Goal: Task Accomplishment & Management: Manage account settings

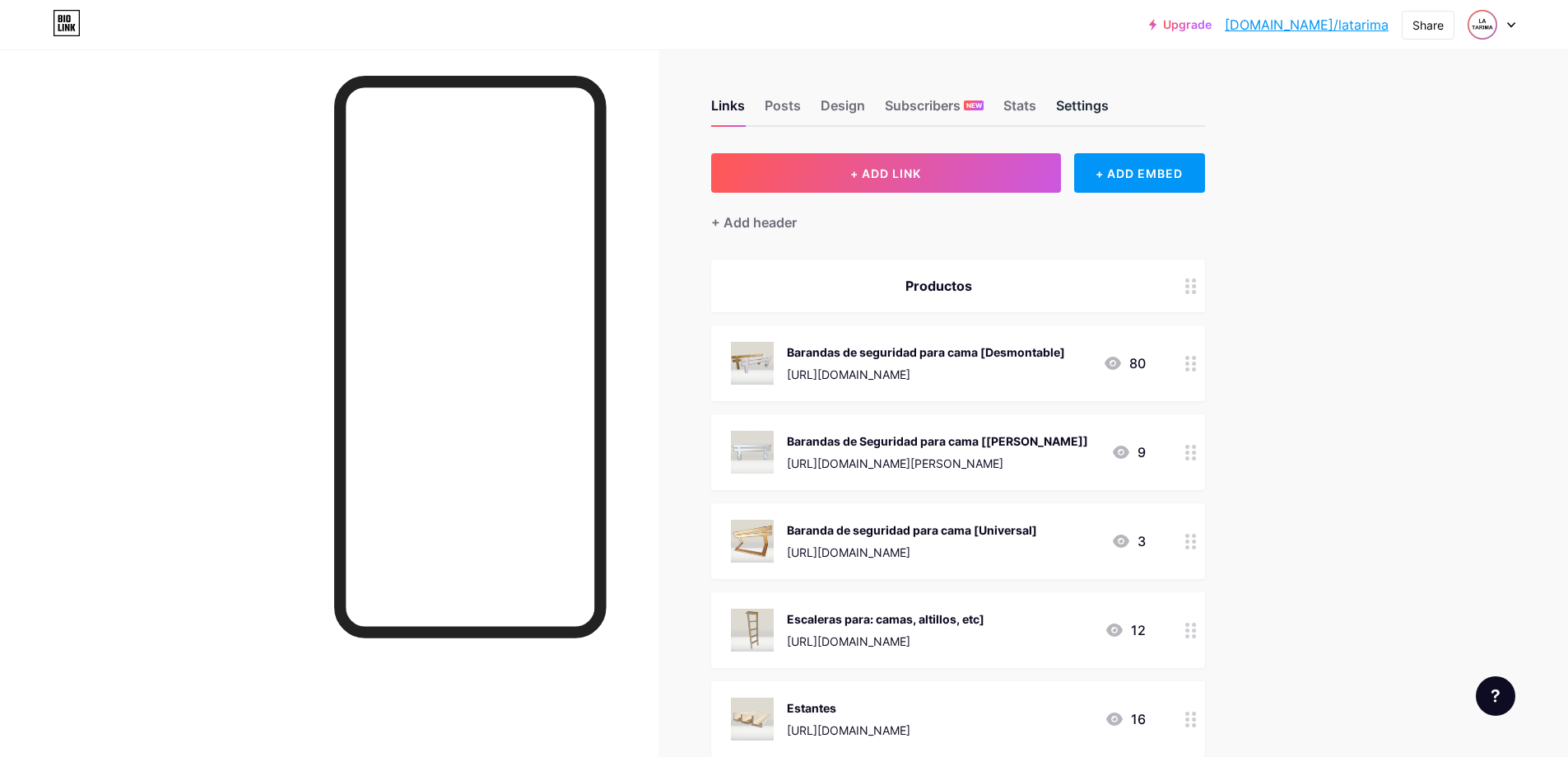
click at [1080, 102] on div "Settings" at bounding box center [1083, 110] width 53 height 30
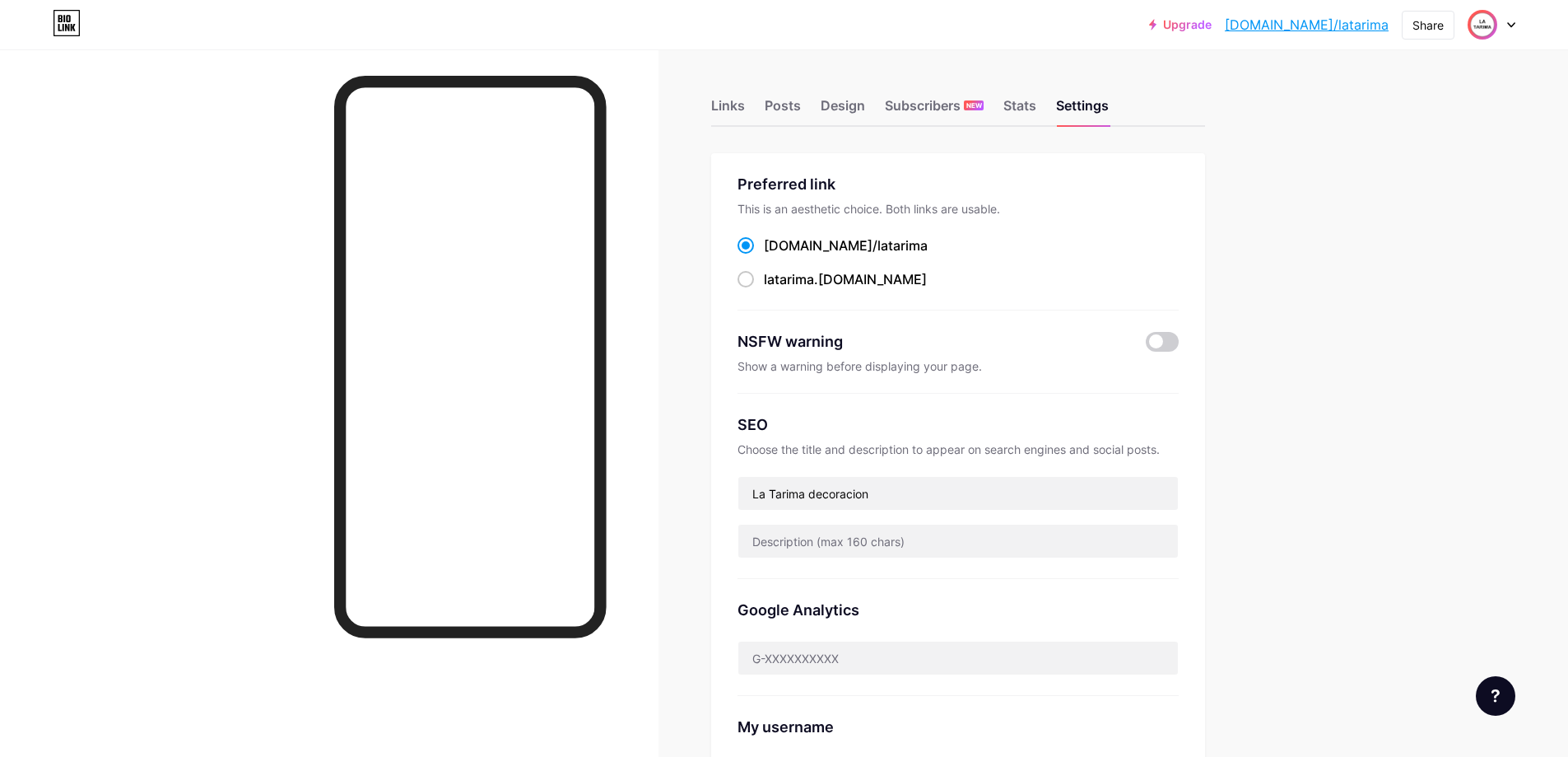
click at [1481, 25] on img at bounding box center [1481, 24] width 26 height 26
click at [1427, 97] on div "Tu carpinteria Virtual" at bounding box center [1420, 99] width 124 height 13
click at [787, 109] on div "Posts" at bounding box center [783, 110] width 37 height 30
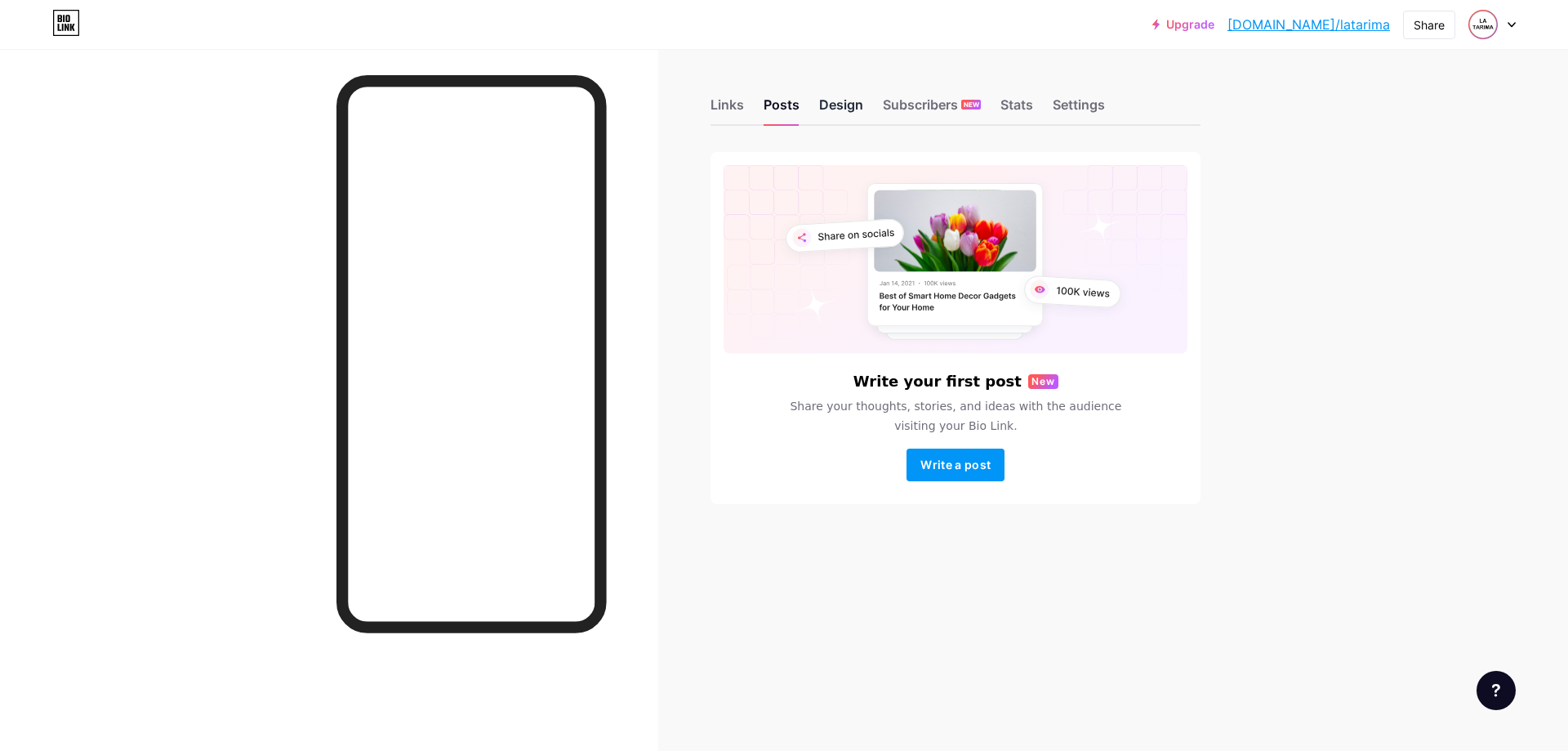
click at [841, 116] on div "Design" at bounding box center [841, 109] width 44 height 30
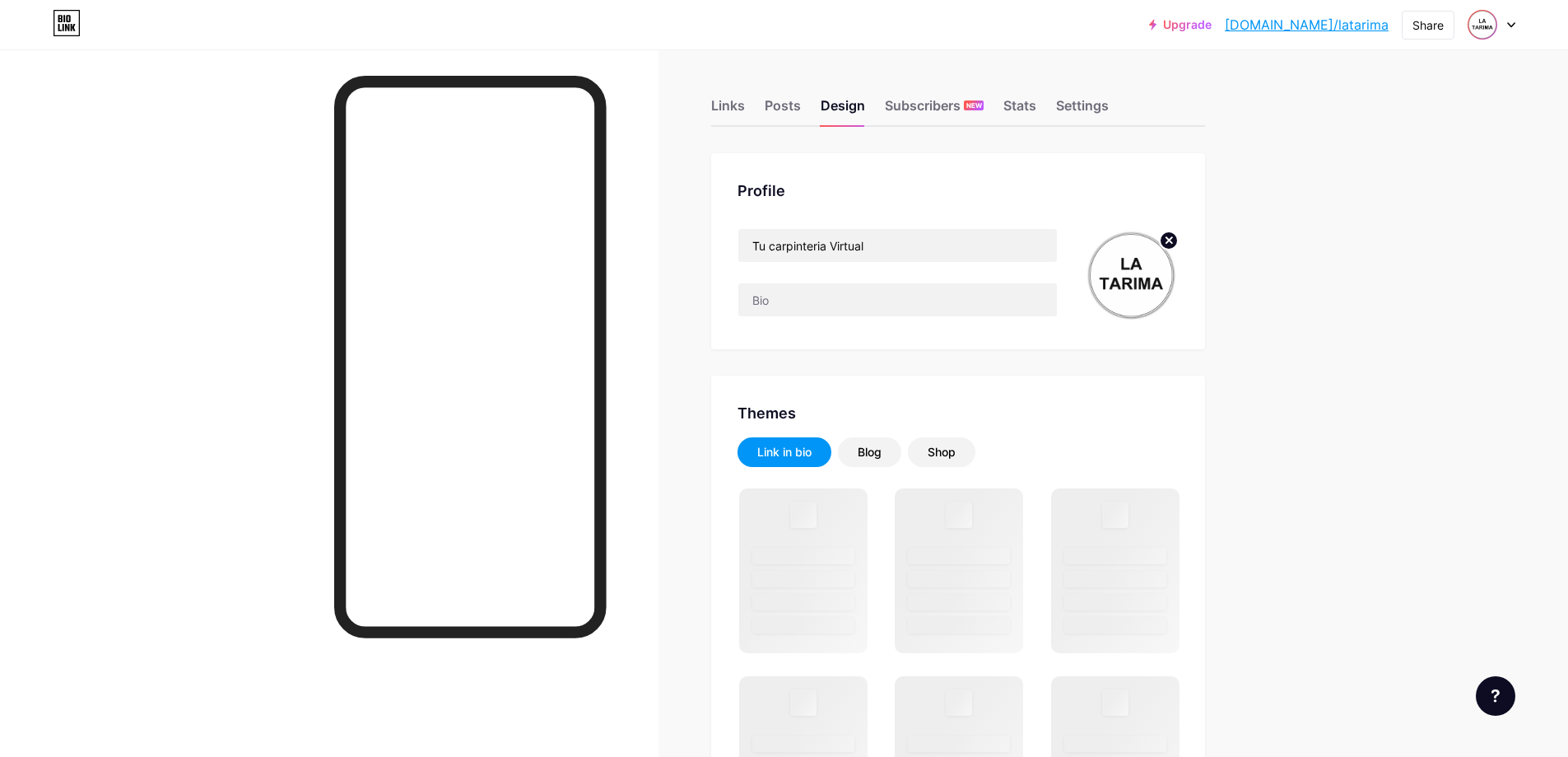
click at [1142, 269] on img at bounding box center [1132, 275] width 94 height 94
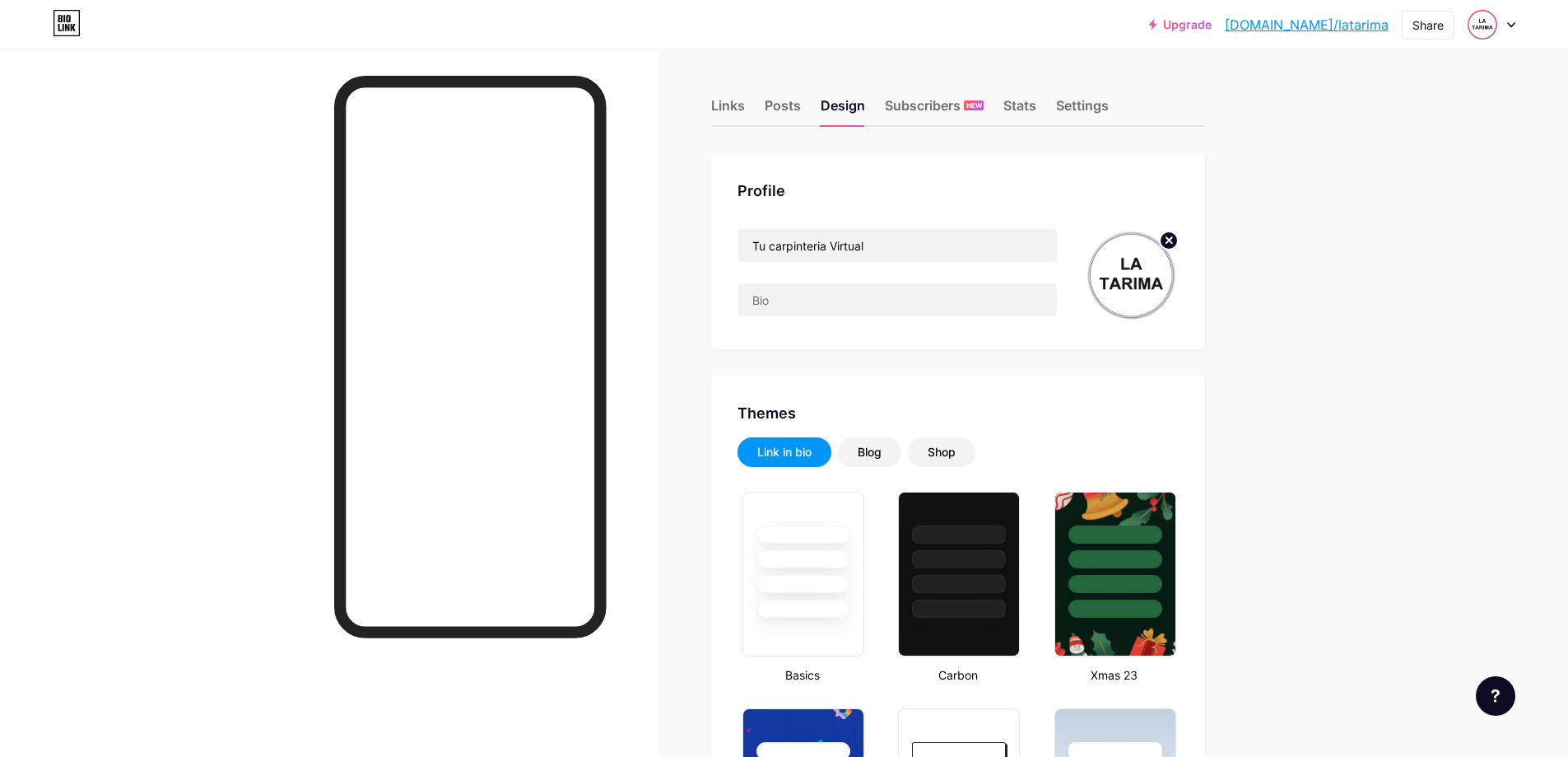
click at [1142, 269] on img at bounding box center [1132, 275] width 94 height 94
click at [1141, 270] on img at bounding box center [1132, 275] width 94 height 94
click at [1159, 285] on img at bounding box center [1132, 275] width 94 height 94
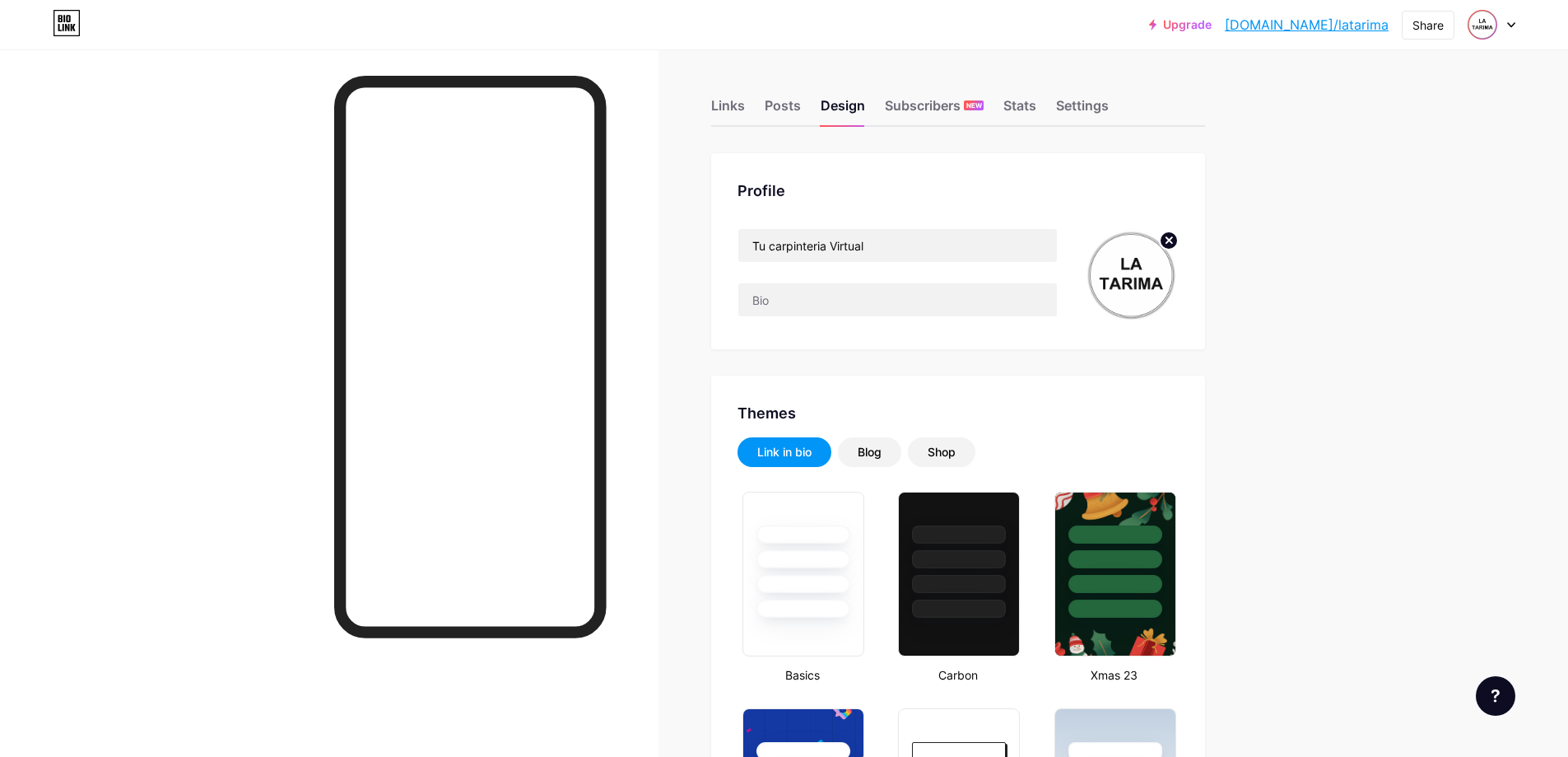
click at [1172, 239] on icon at bounding box center [1169, 240] width 6 height 6
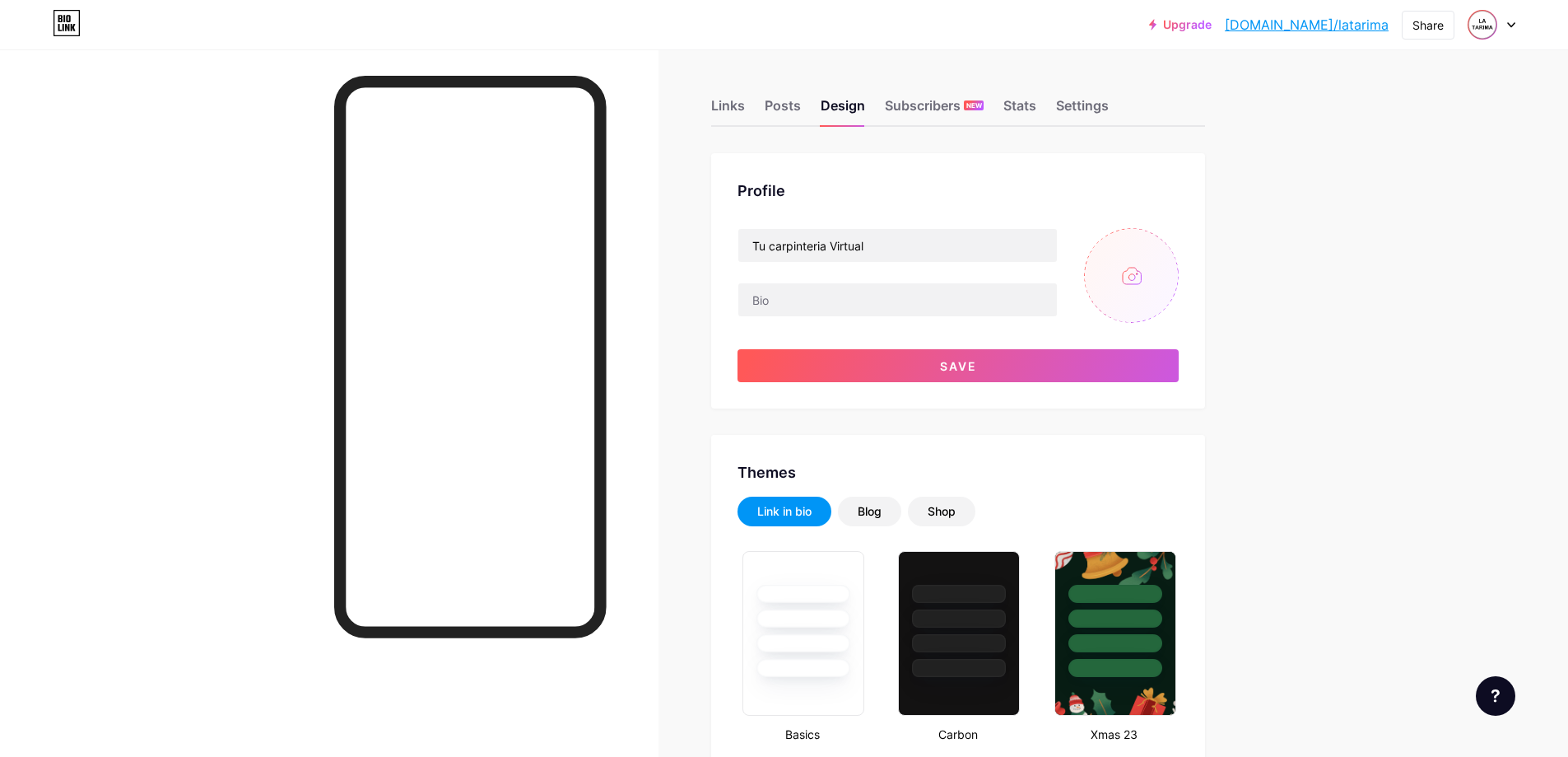
click at [1135, 276] on input "file" at bounding box center [1132, 275] width 94 height 94
type input "C:\fakepath\Sin título-1.jpg"
click at [1171, 241] on circle at bounding box center [1168, 240] width 18 height 18
click at [1138, 266] on input "file" at bounding box center [1132, 275] width 94 height 94
type input "C:\fakepath\2.jpg"
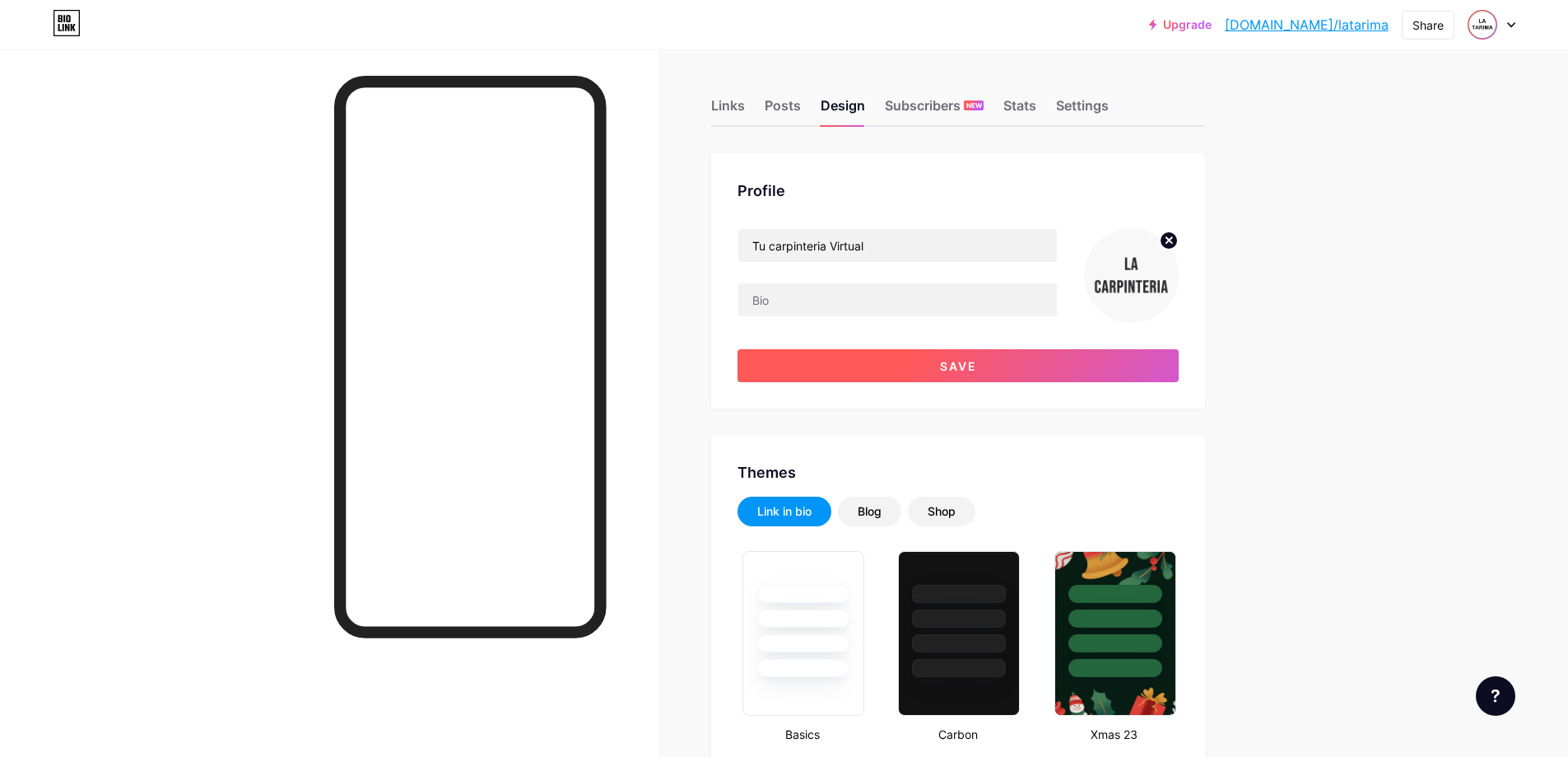
click at [1023, 366] on button "Save" at bounding box center [958, 366] width 441 height 33
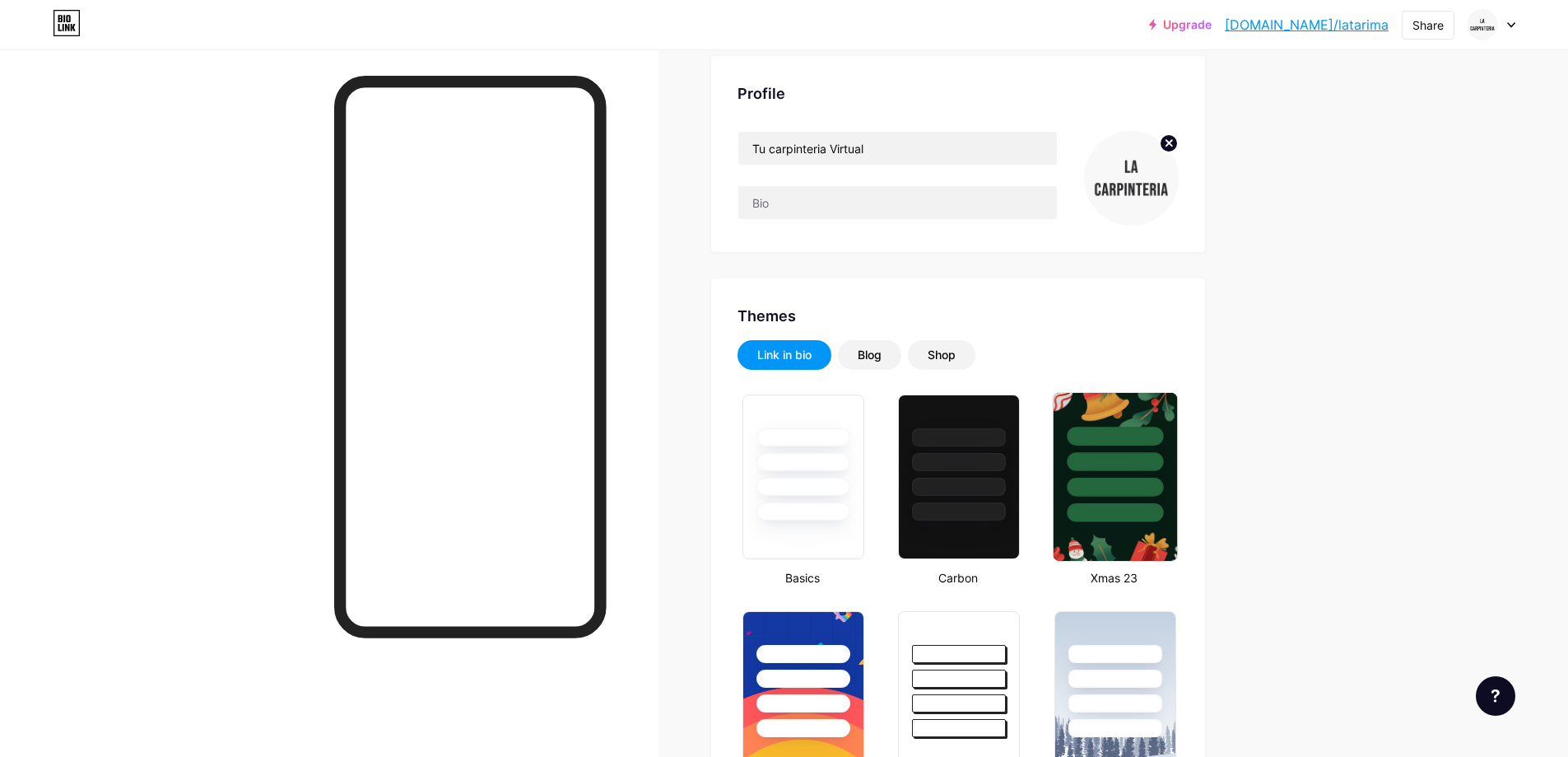
scroll to position [138, 0]
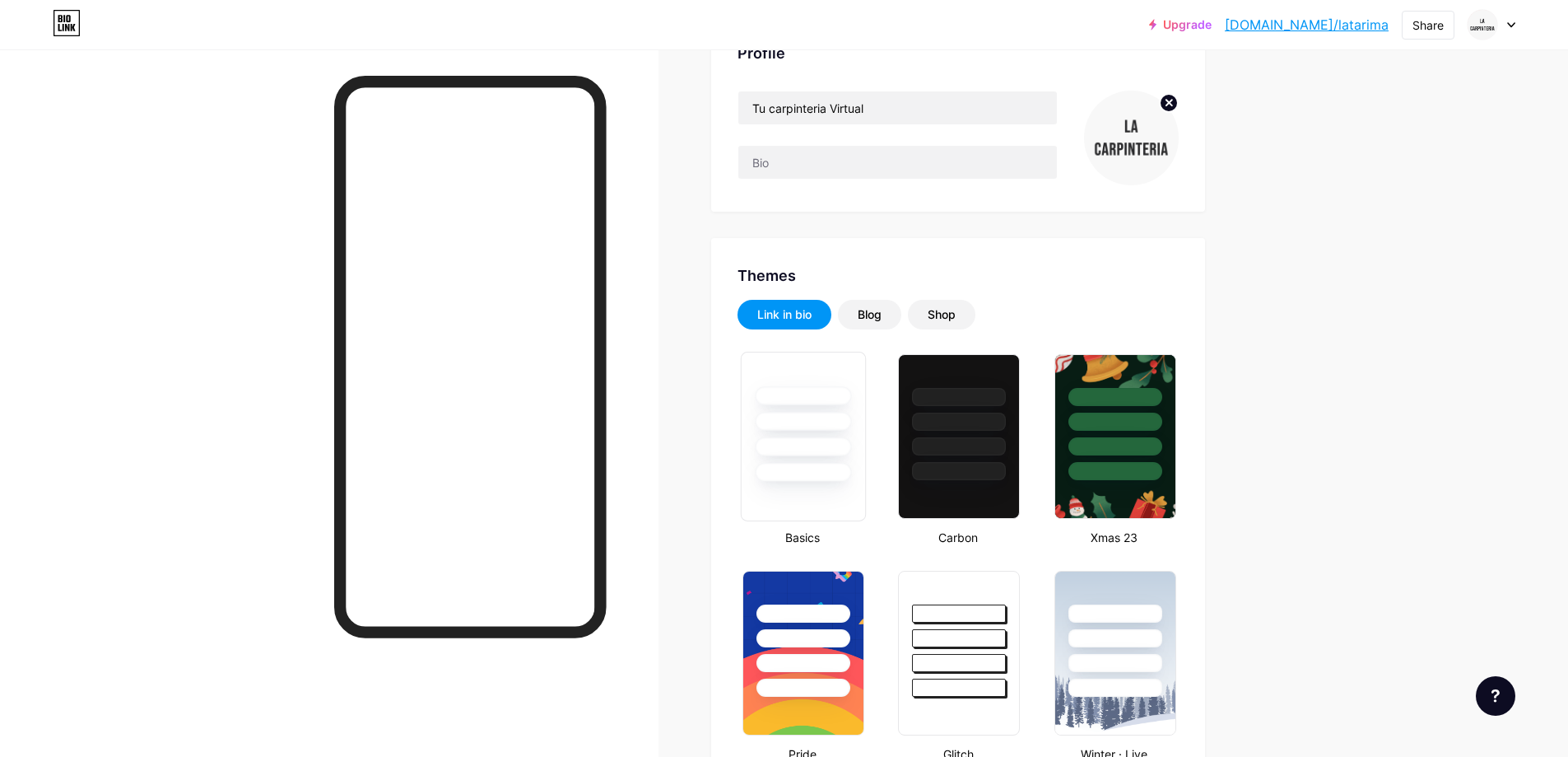
click at [810, 423] on div at bounding box center [803, 421] width 96 height 19
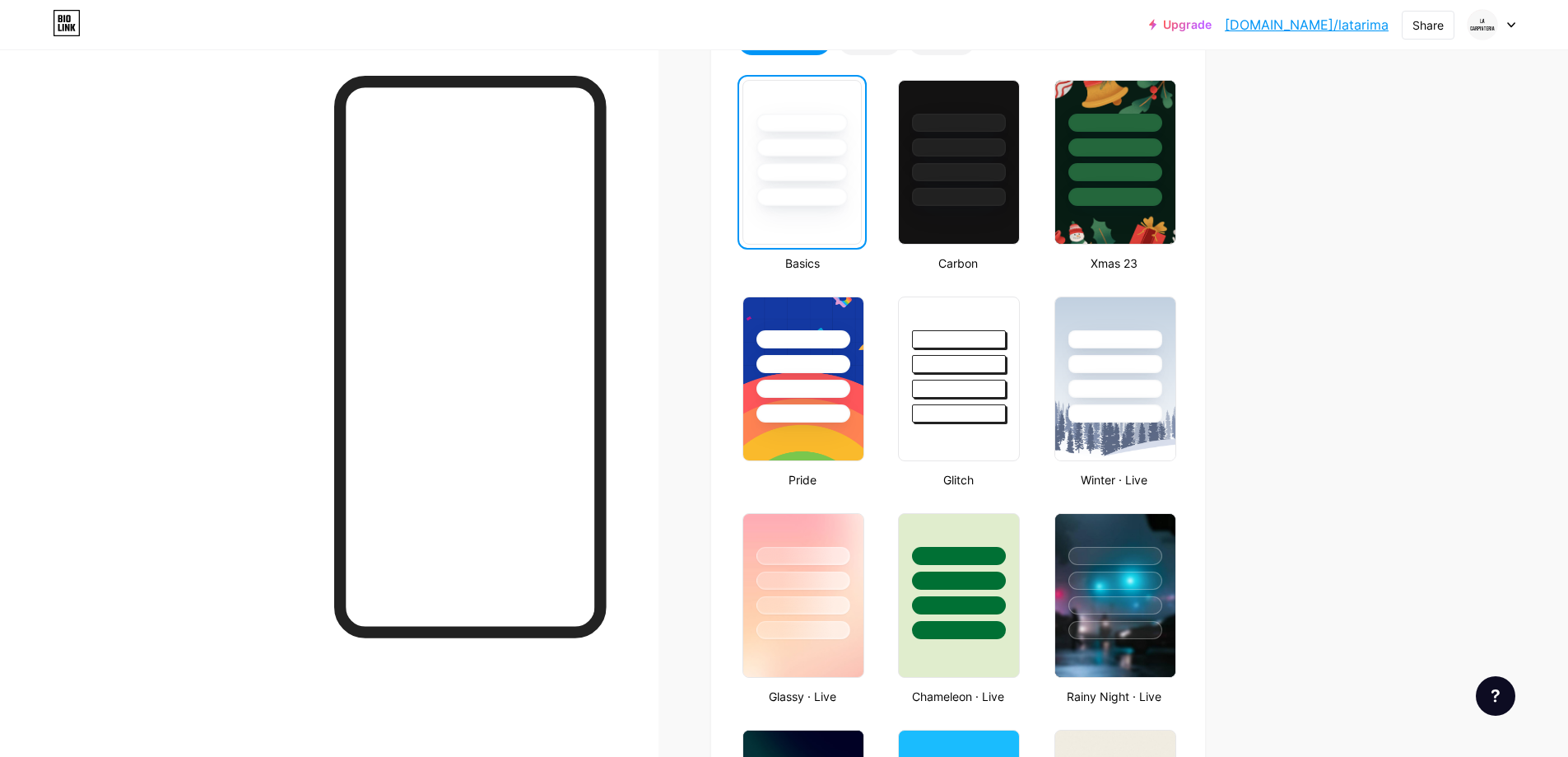
scroll to position [274, 0]
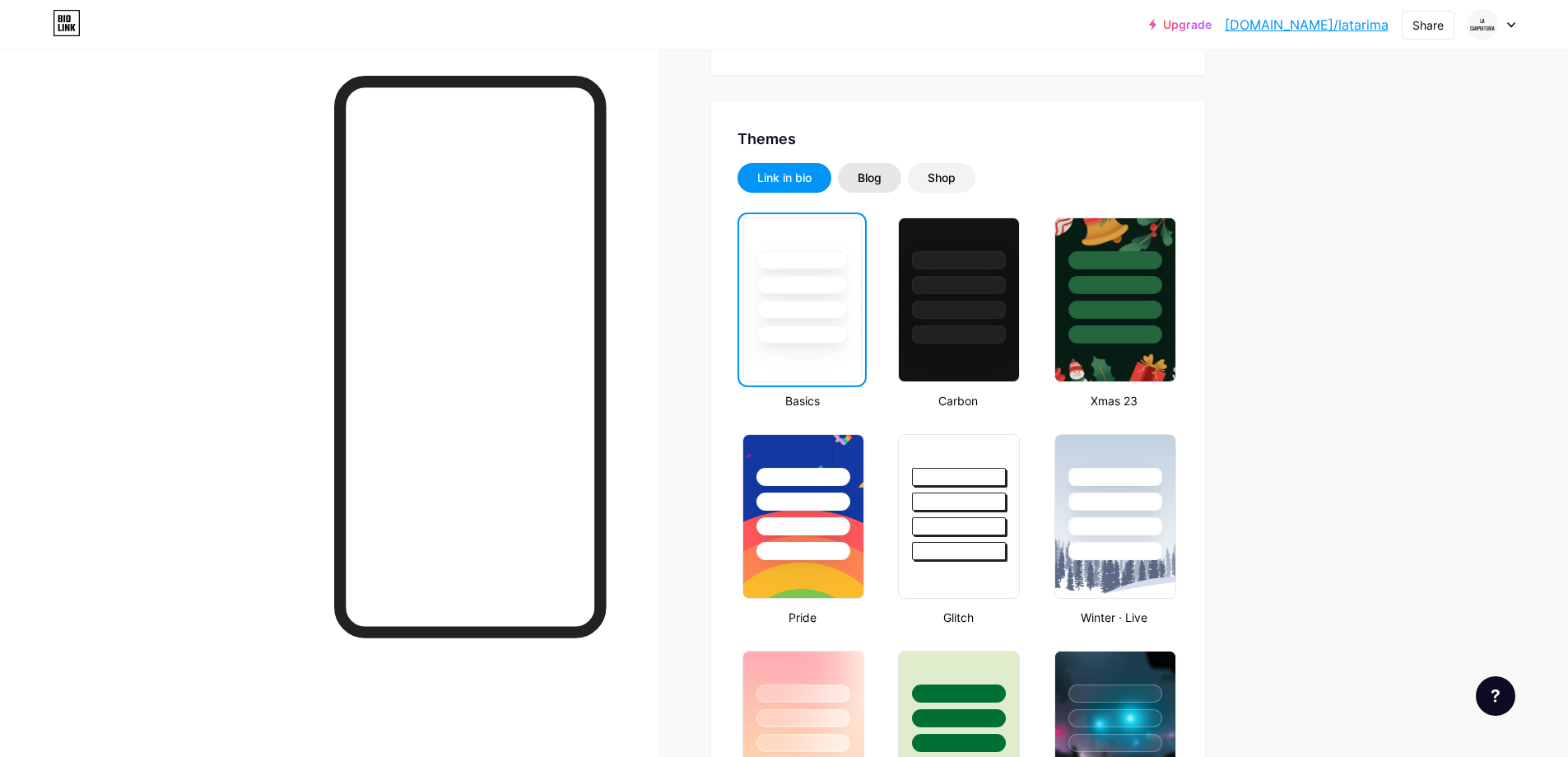
click at [890, 176] on div "Blog" at bounding box center [870, 178] width 63 height 30
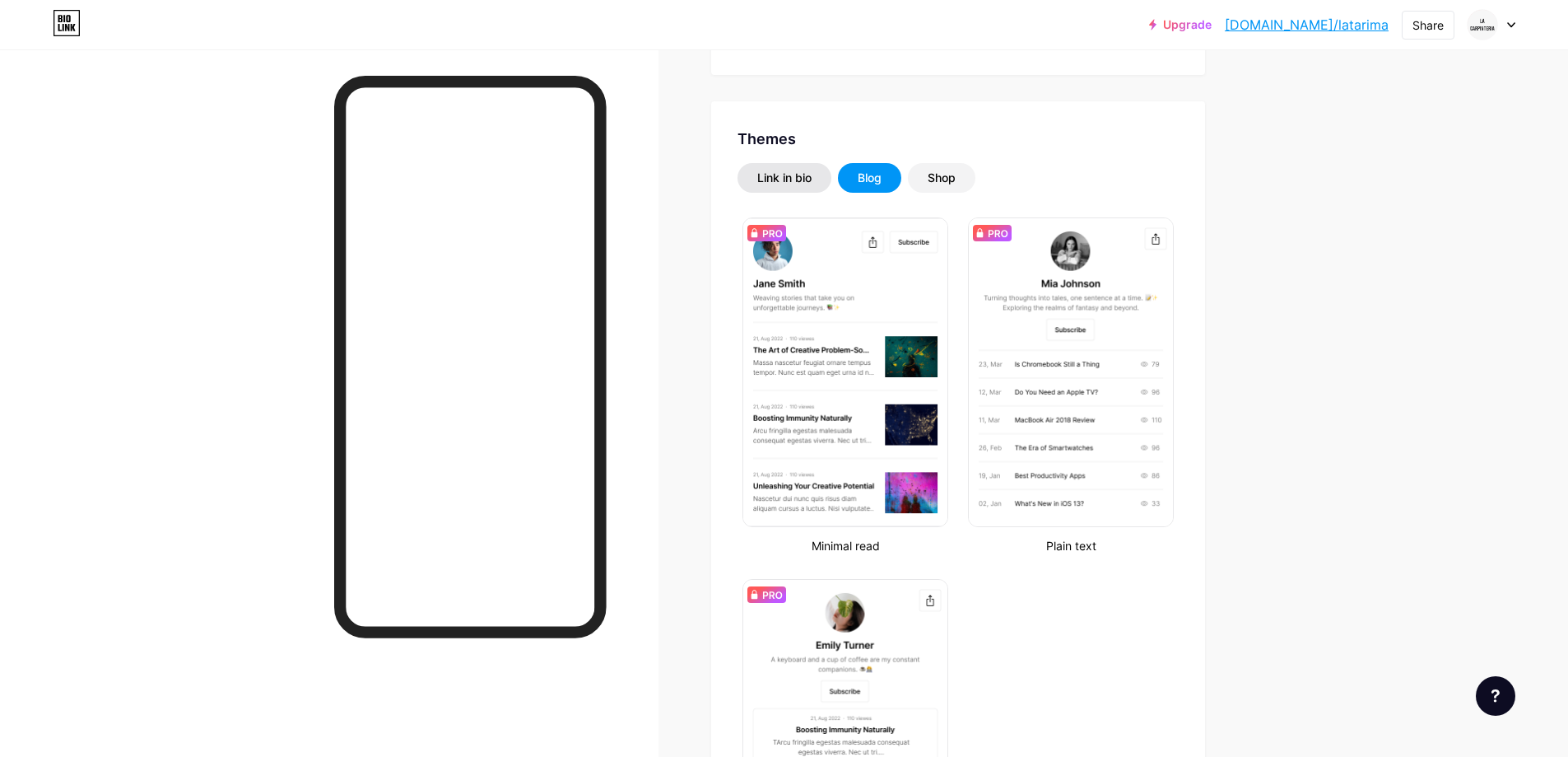
click at [805, 177] on div "Link in bio" at bounding box center [784, 177] width 55 height 16
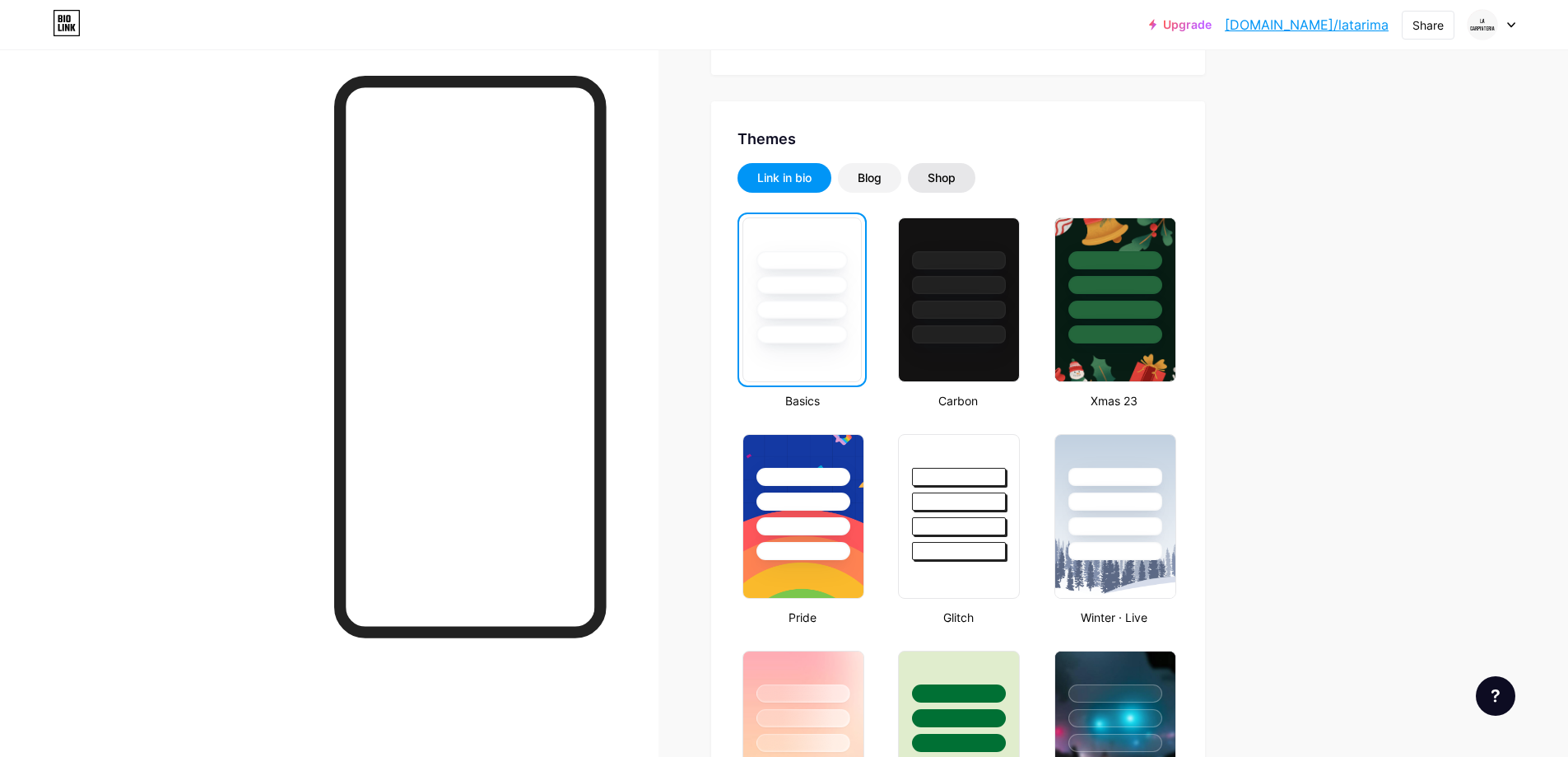
click at [955, 181] on div "Shop" at bounding box center [941, 177] width 28 height 16
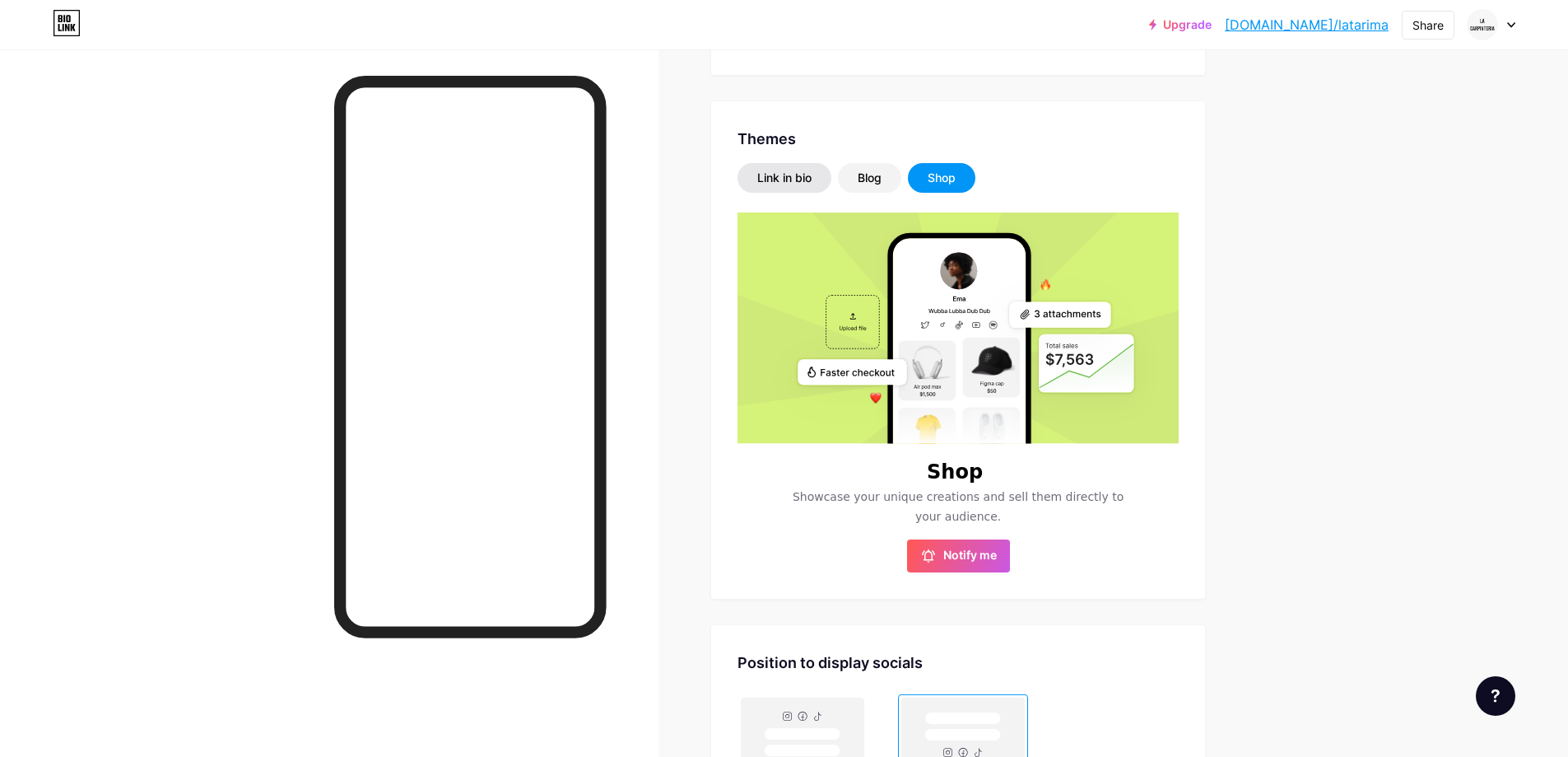
click at [789, 186] on div "Link in bio" at bounding box center [784, 177] width 55 height 16
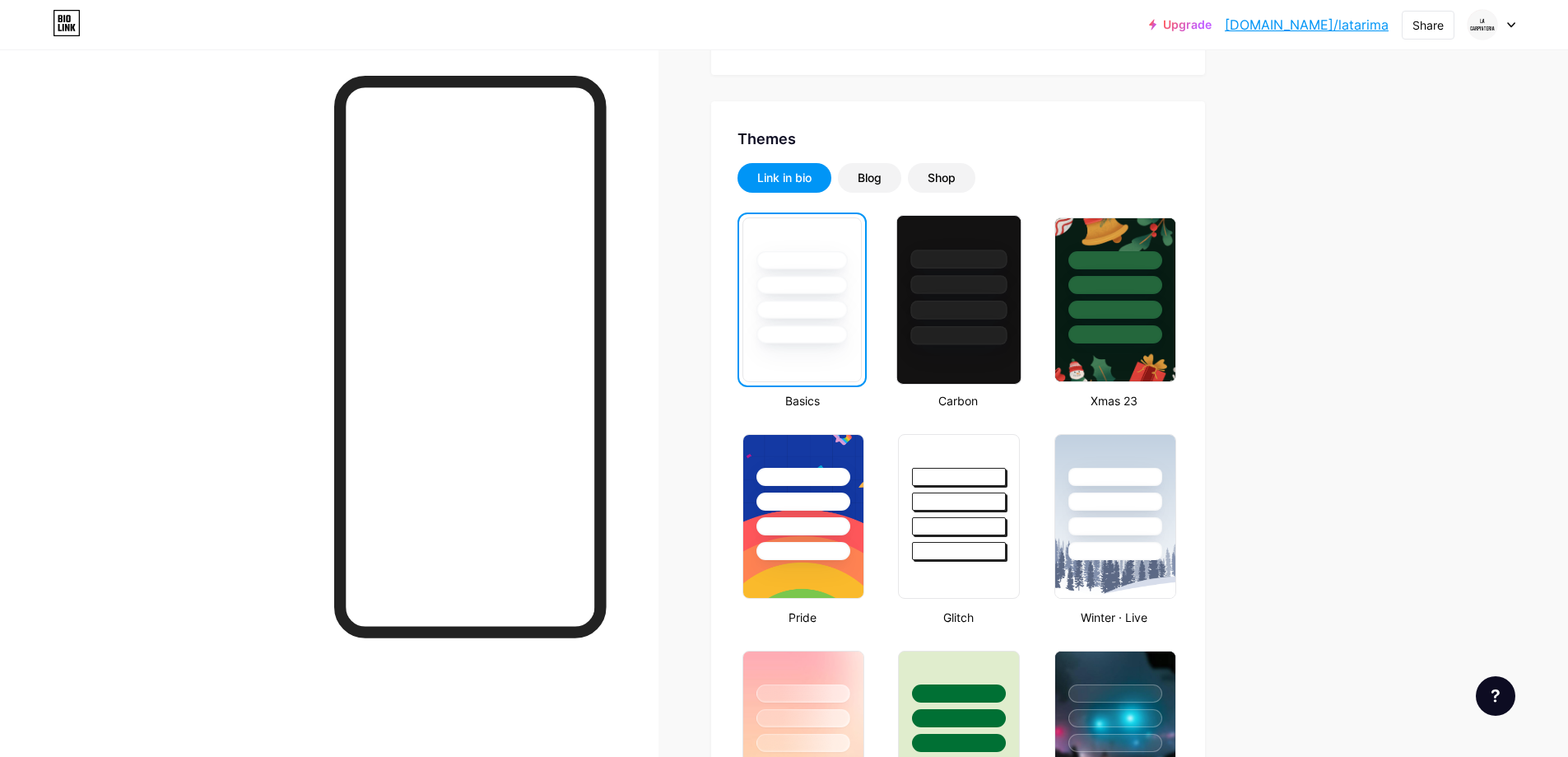
click at [935, 294] on div at bounding box center [958, 280] width 123 height 129
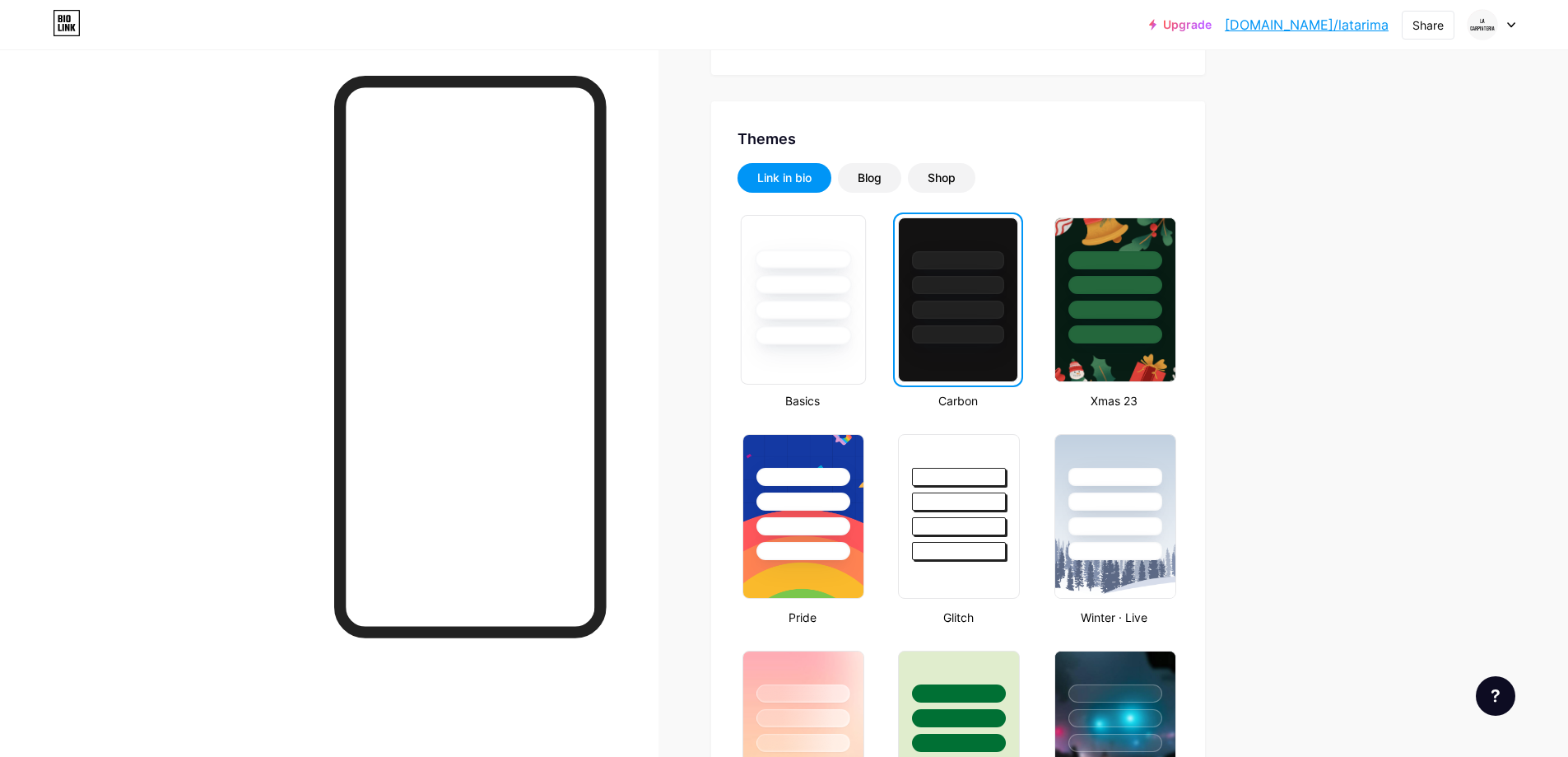
click at [821, 274] on div at bounding box center [803, 280] width 123 height 129
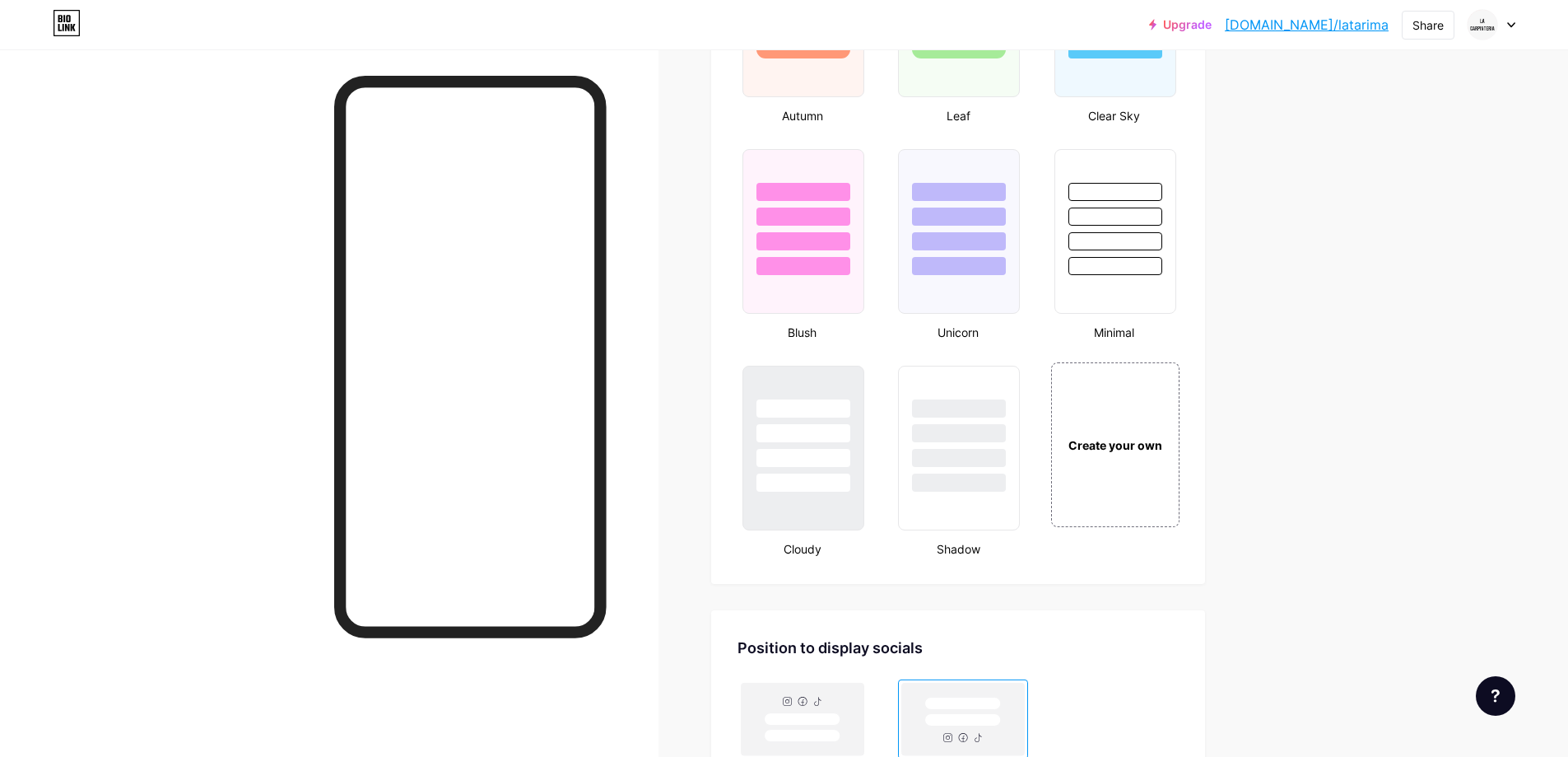
scroll to position [1648, 0]
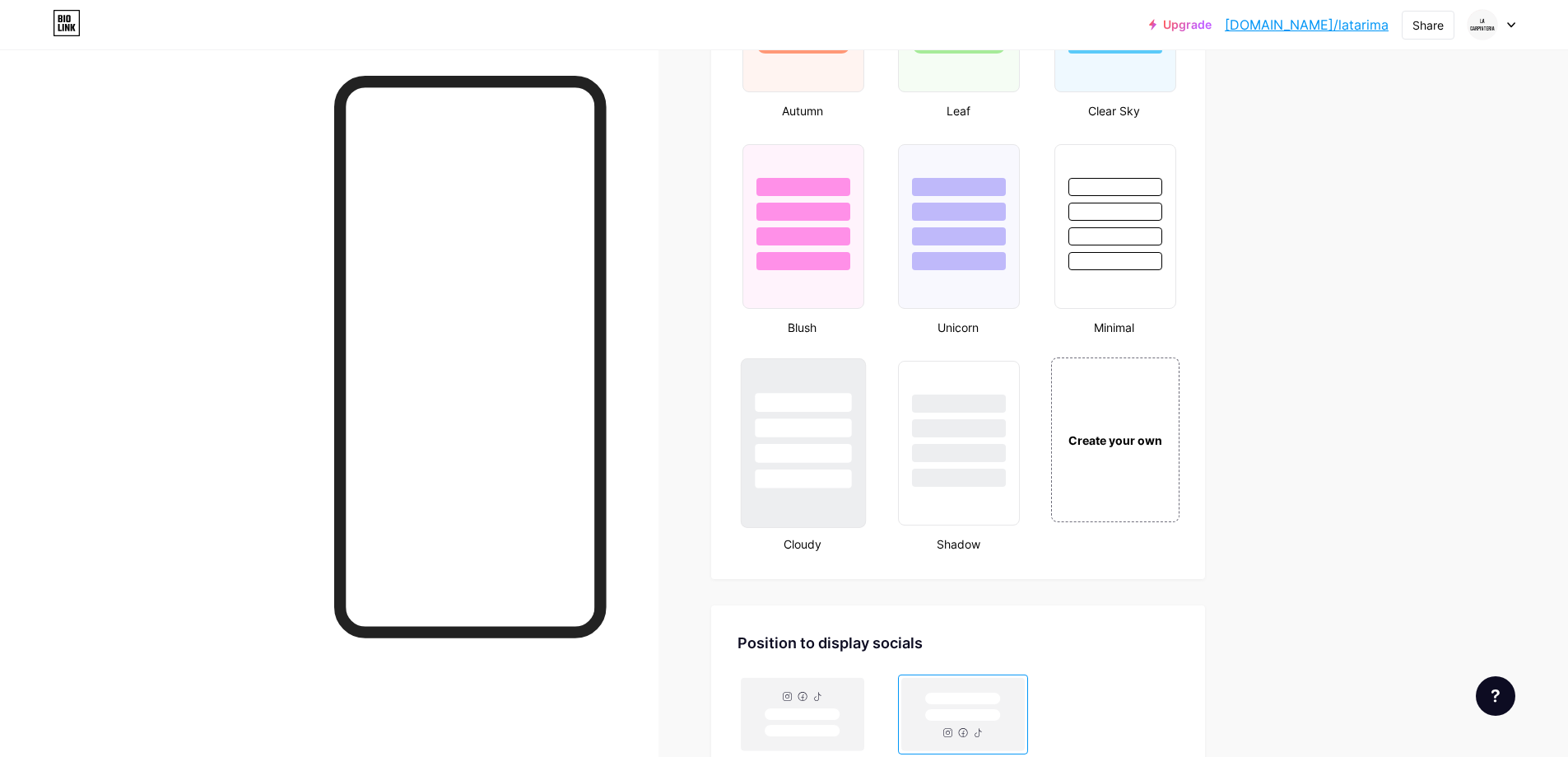
click at [857, 386] on div at bounding box center [803, 423] width 123 height 129
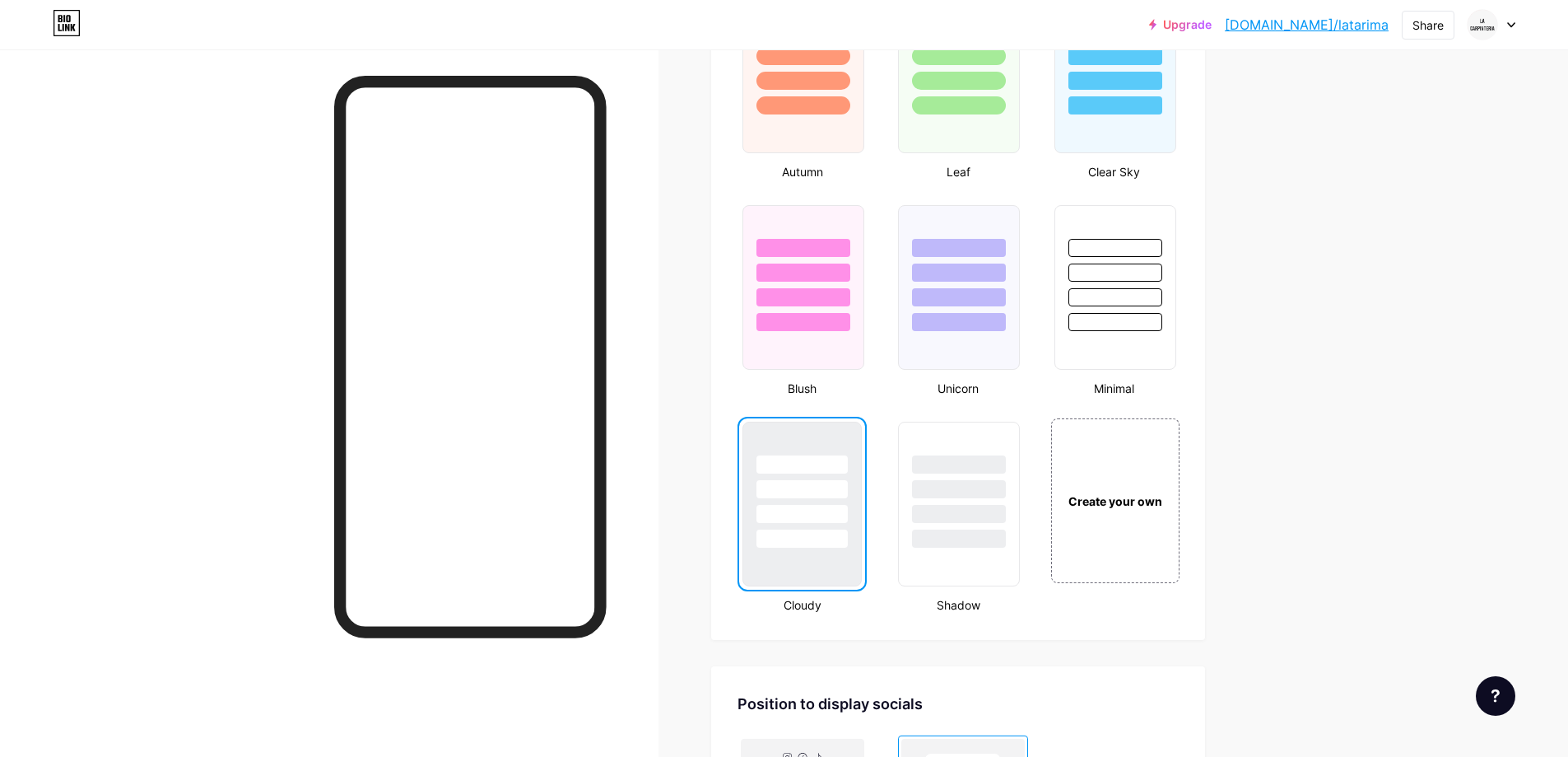
scroll to position [1904, 0]
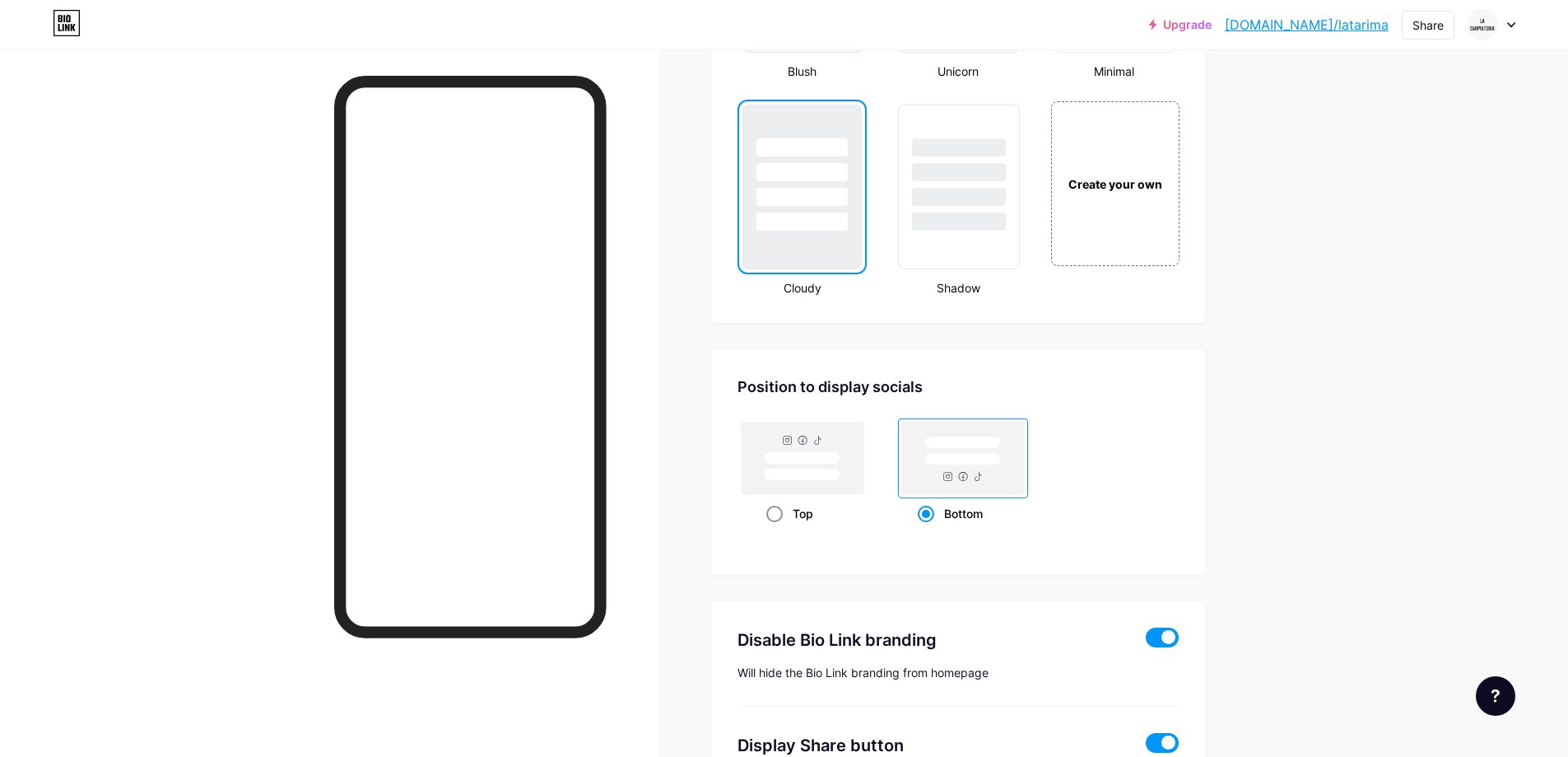
click at [809, 513] on div "Top" at bounding box center [803, 514] width 73 height 31
click at [777, 529] on input "Top" at bounding box center [771, 534] width 11 height 11
radio input "true"
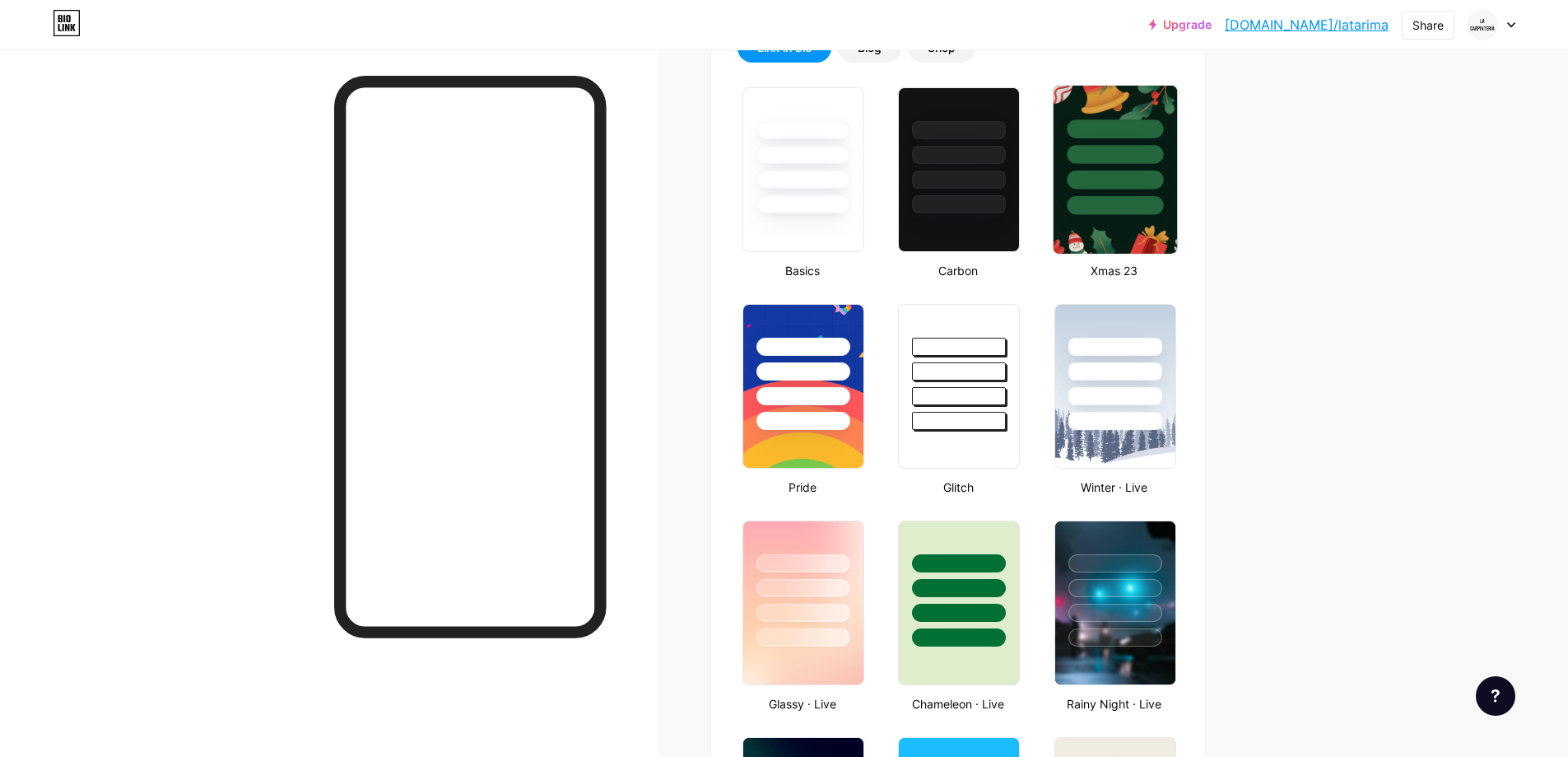
scroll to position [0, 0]
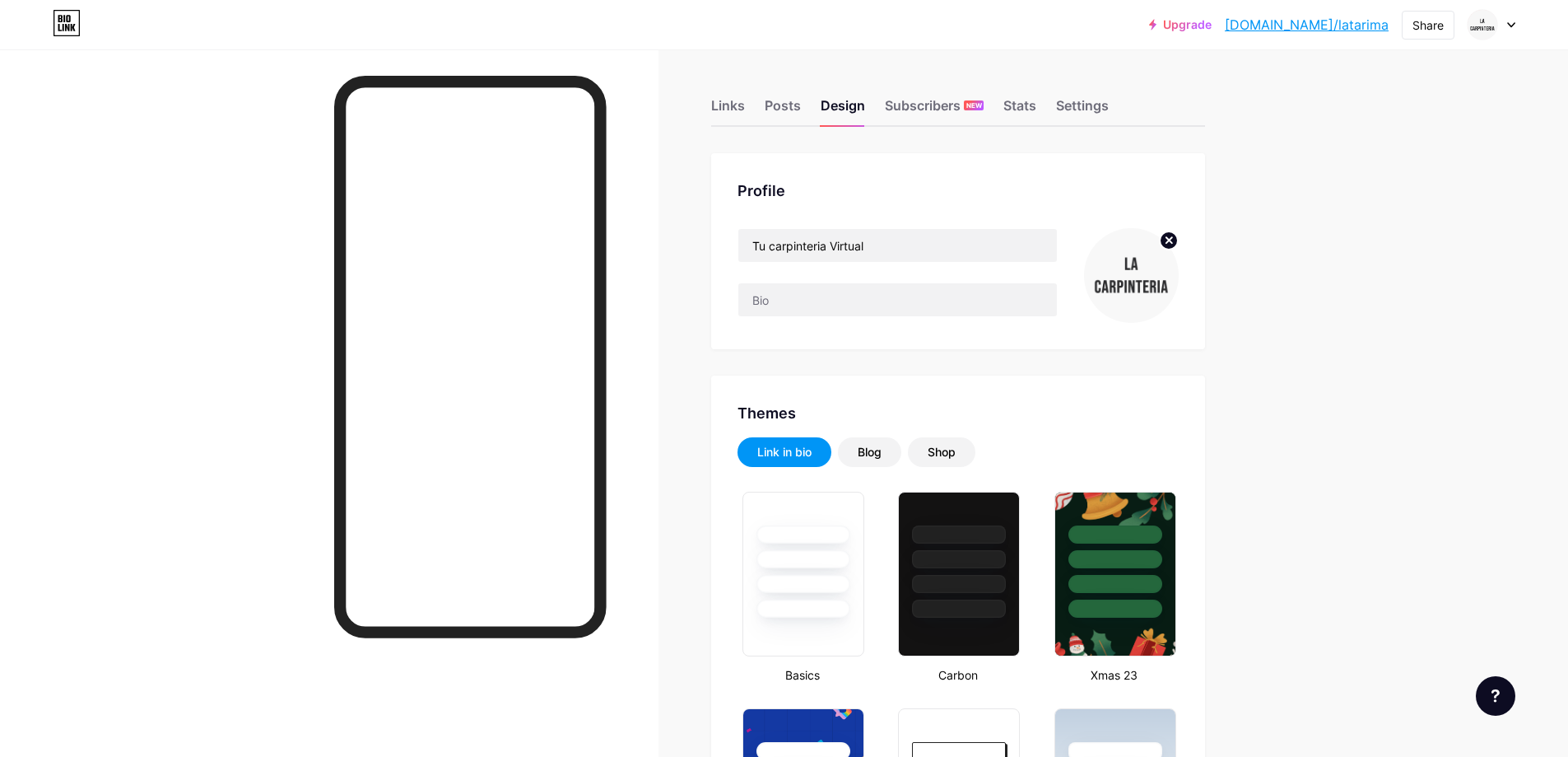
click at [731, 92] on div "Links Posts Design Subscribers NEW Stats Settings" at bounding box center [958, 98] width 494 height 58
click at [723, 106] on div "Links" at bounding box center [728, 110] width 34 height 30
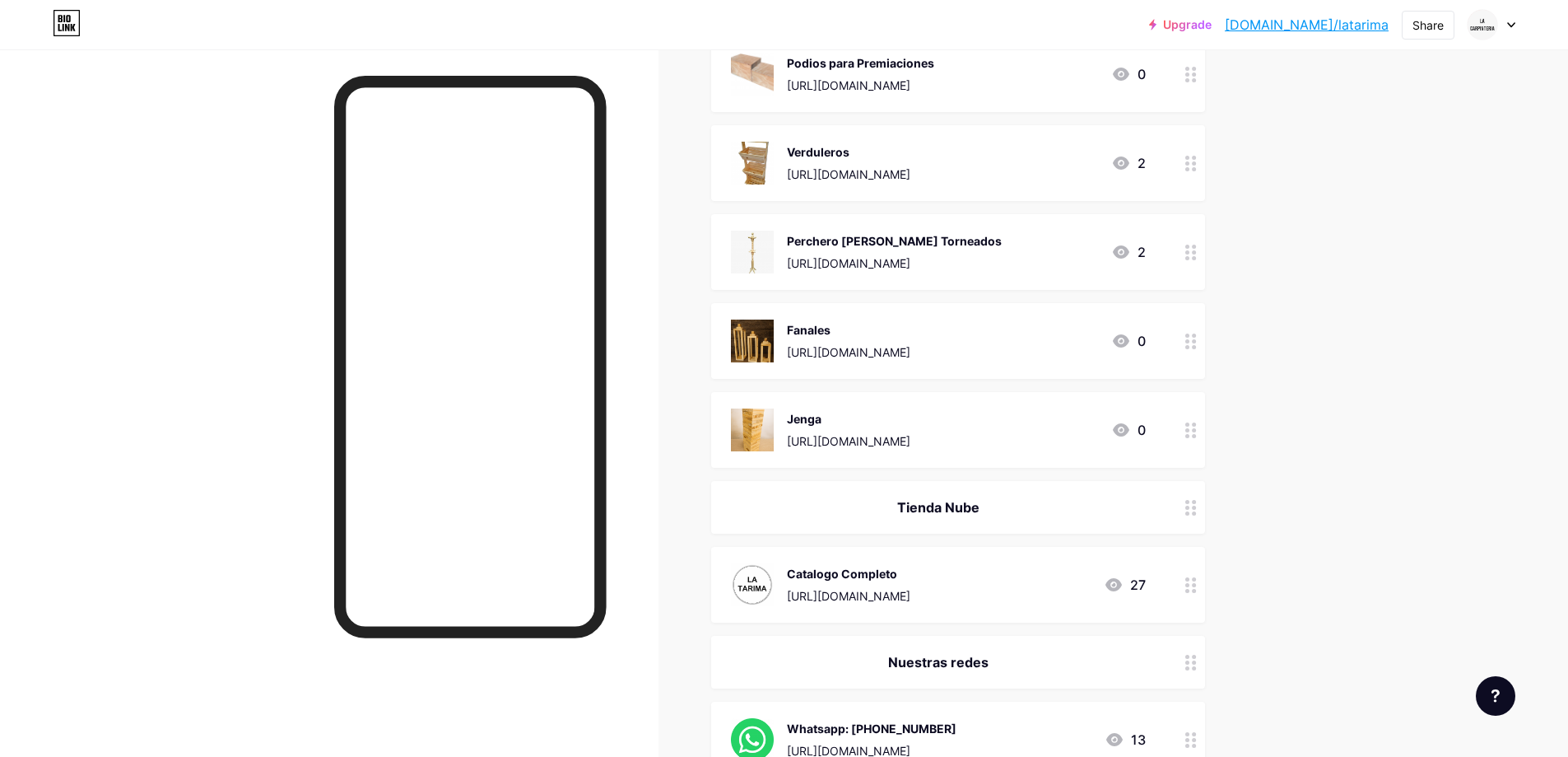
scroll to position [823, 0]
click at [1115, 508] on div "Tienda Nube" at bounding box center [938, 506] width 415 height 20
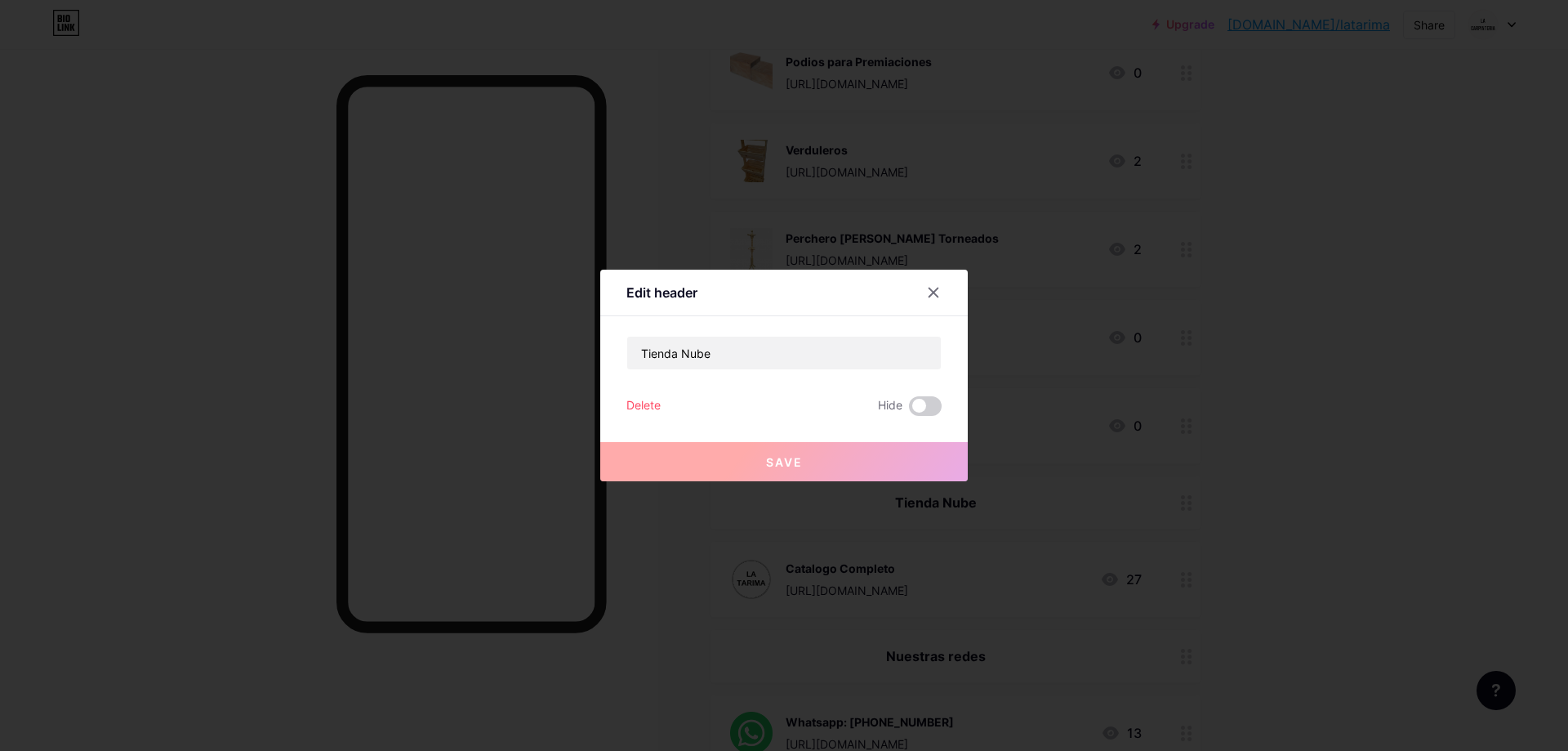
click at [651, 401] on div "Delete" at bounding box center [644, 406] width 34 height 20
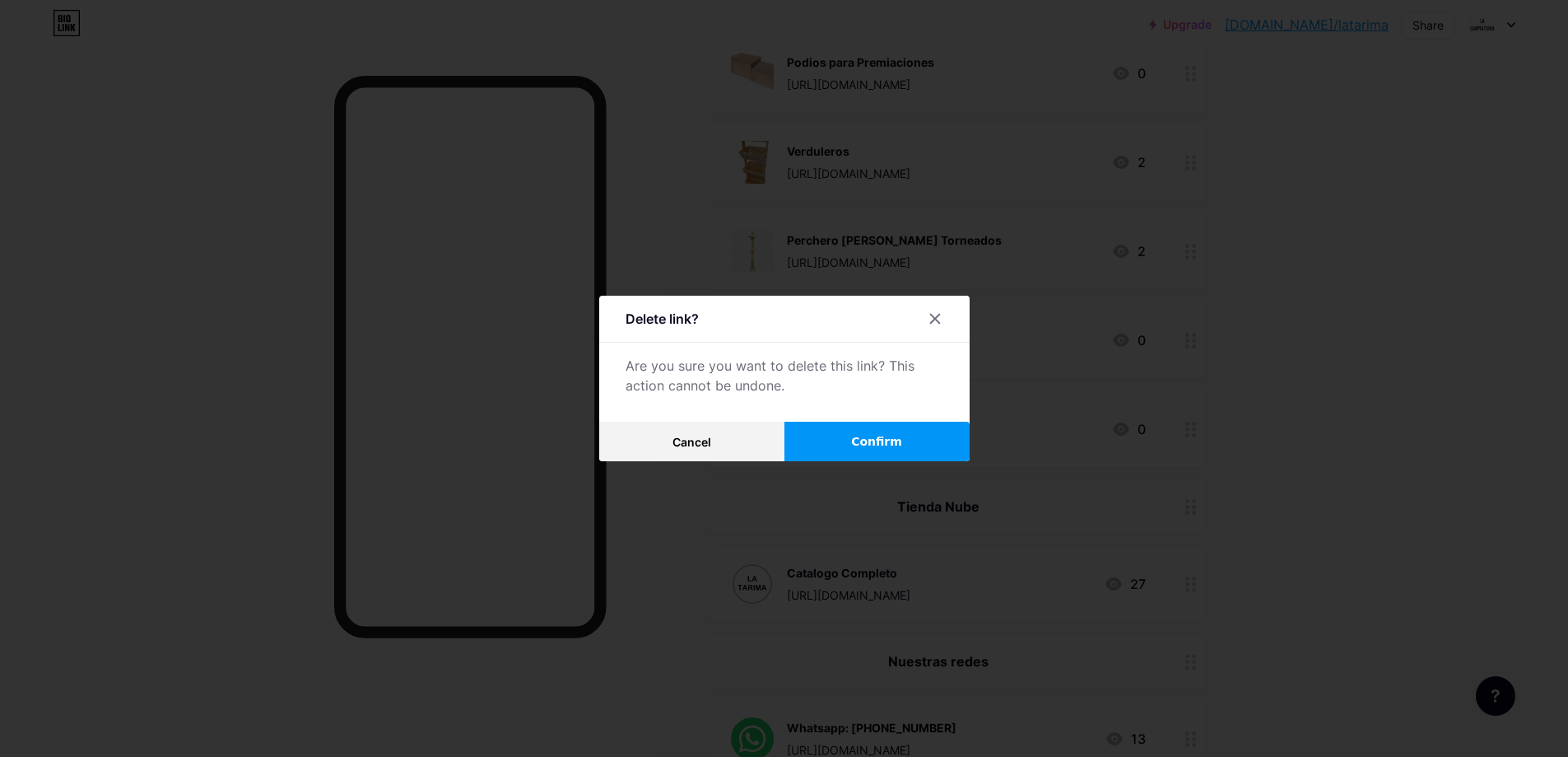
click at [868, 442] on span "Confirm" at bounding box center [876, 442] width 51 height 17
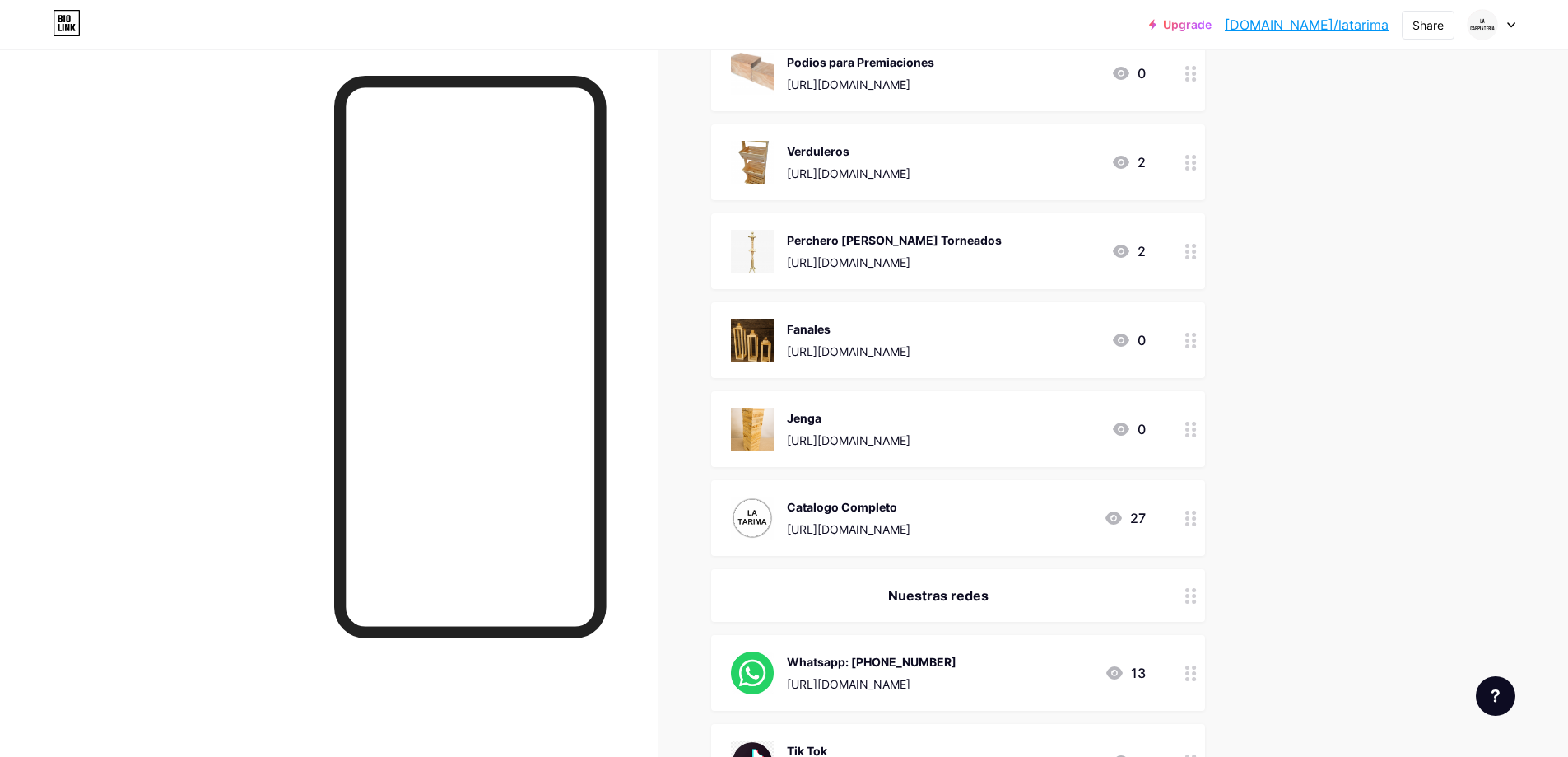
click at [910, 499] on div "Catalogo Completo" at bounding box center [849, 507] width 123 height 17
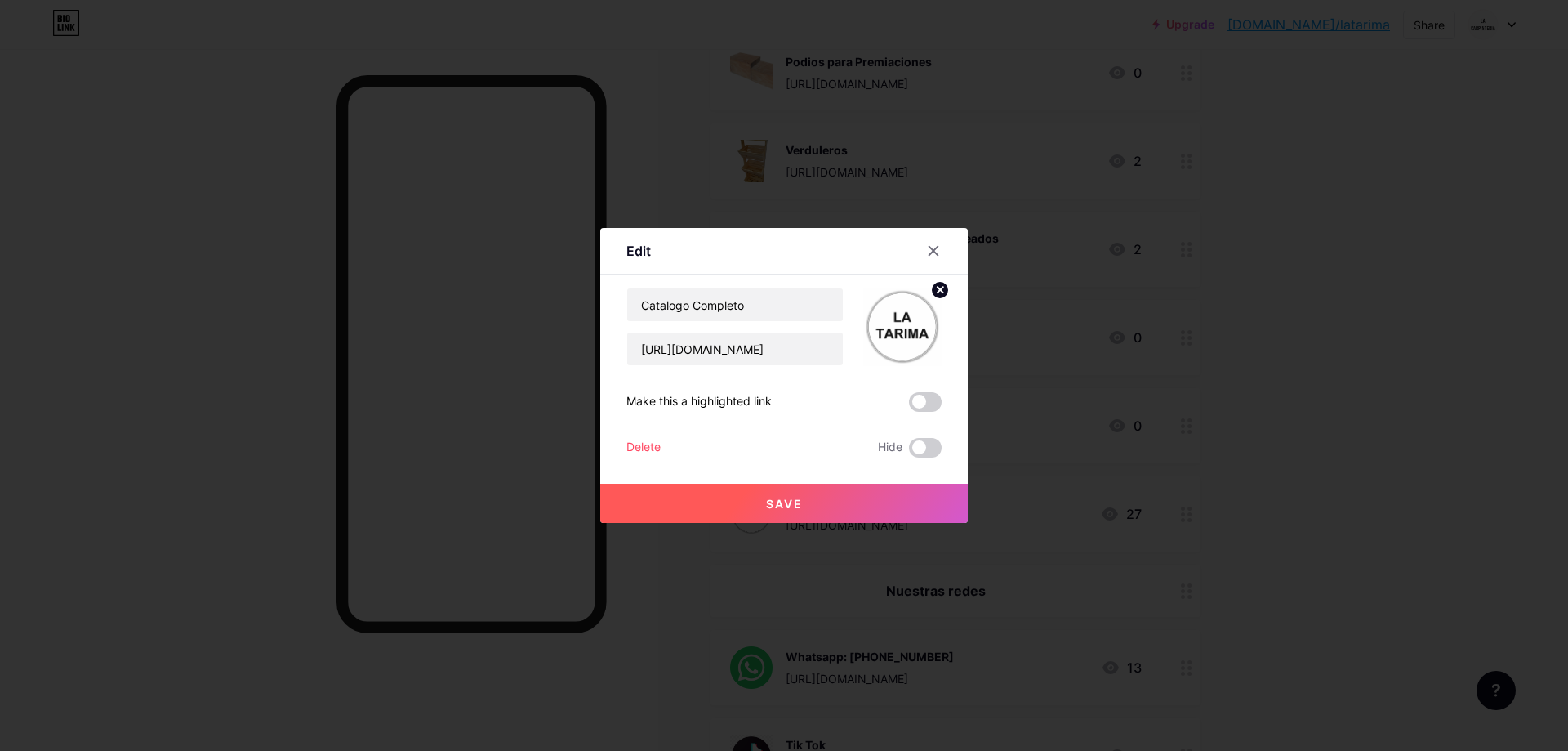
click at [627, 445] on div "Delete" at bounding box center [644, 448] width 34 height 20
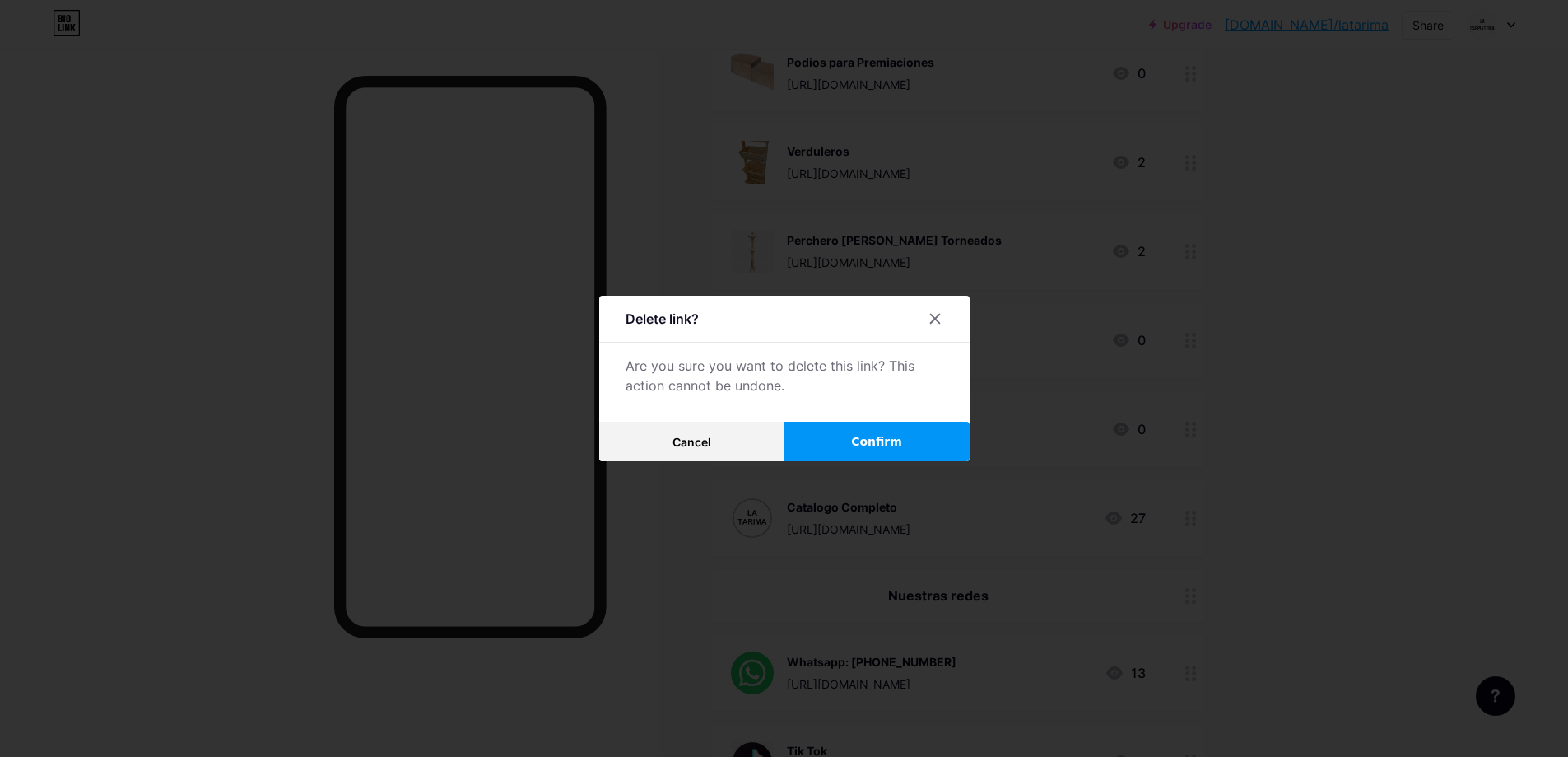
click at [865, 443] on span "Confirm" at bounding box center [876, 442] width 51 height 17
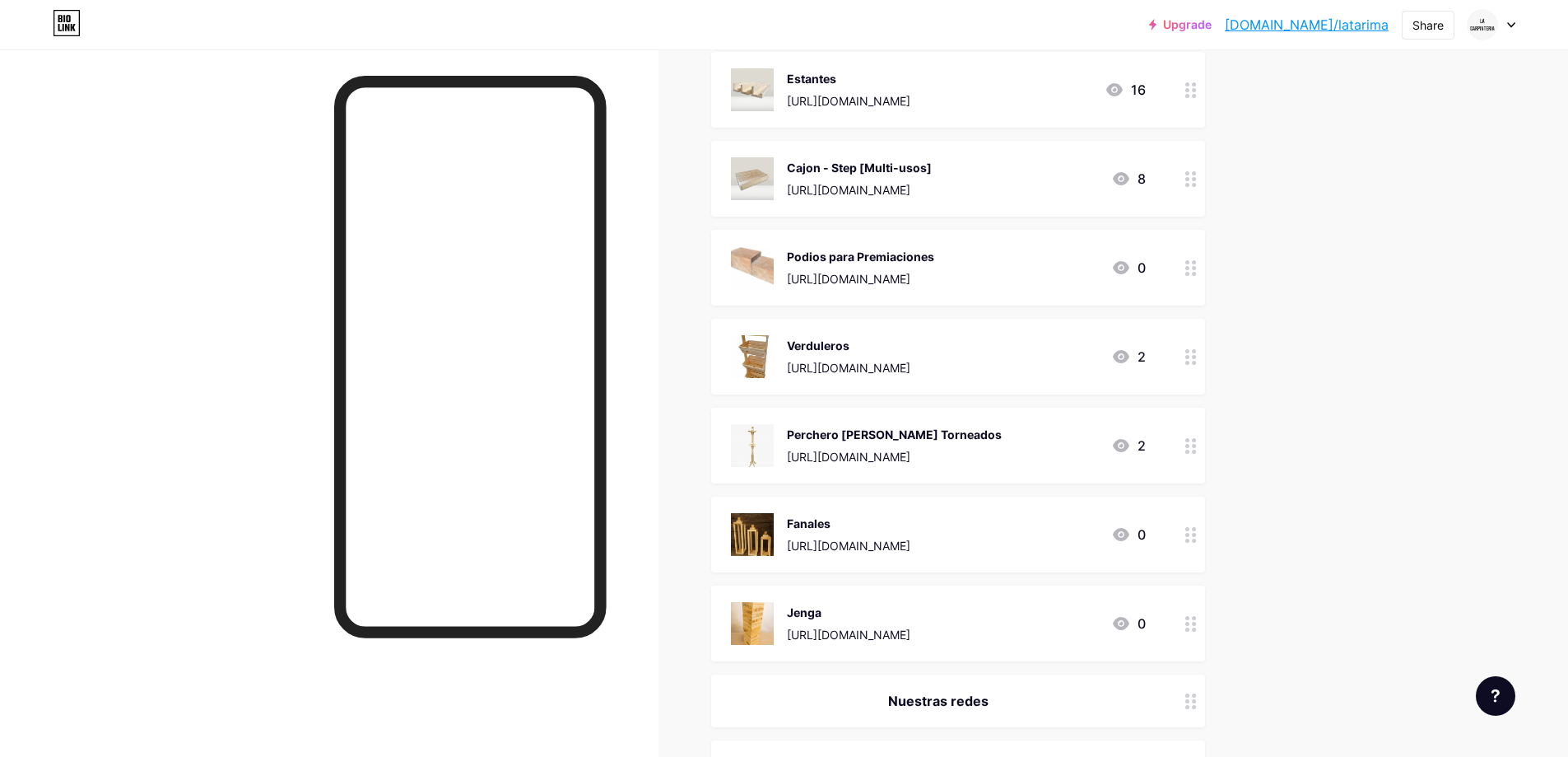
scroll to position [0, 0]
